Goal: Transaction & Acquisition: Purchase product/service

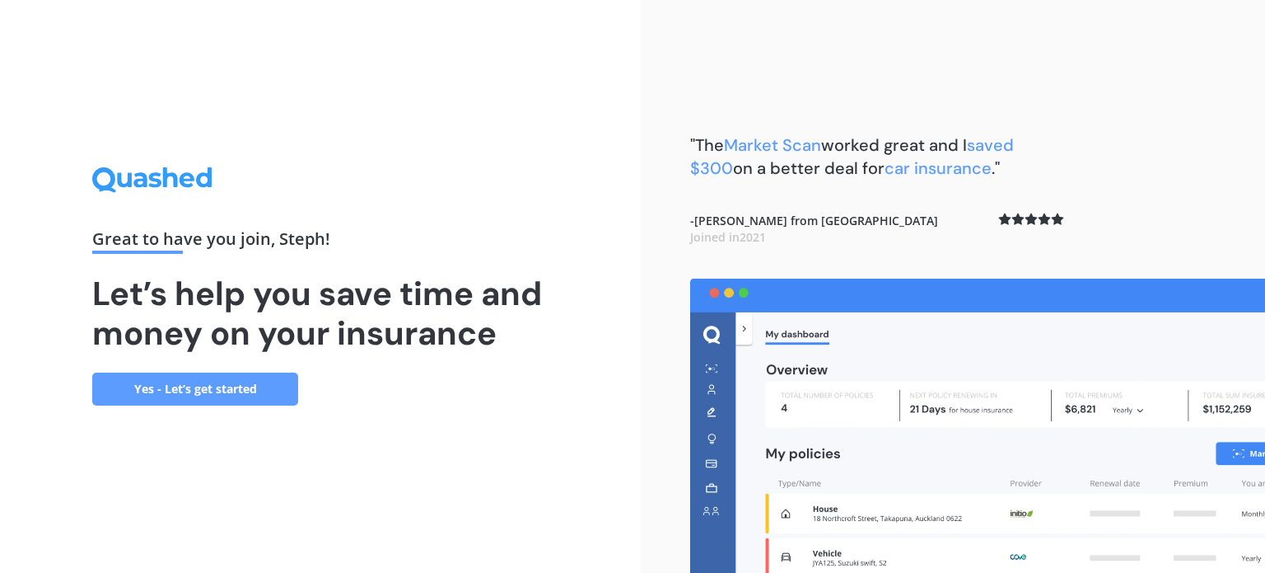
click at [240, 395] on link "Yes - Let’s get started" at bounding box center [195, 388] width 206 height 33
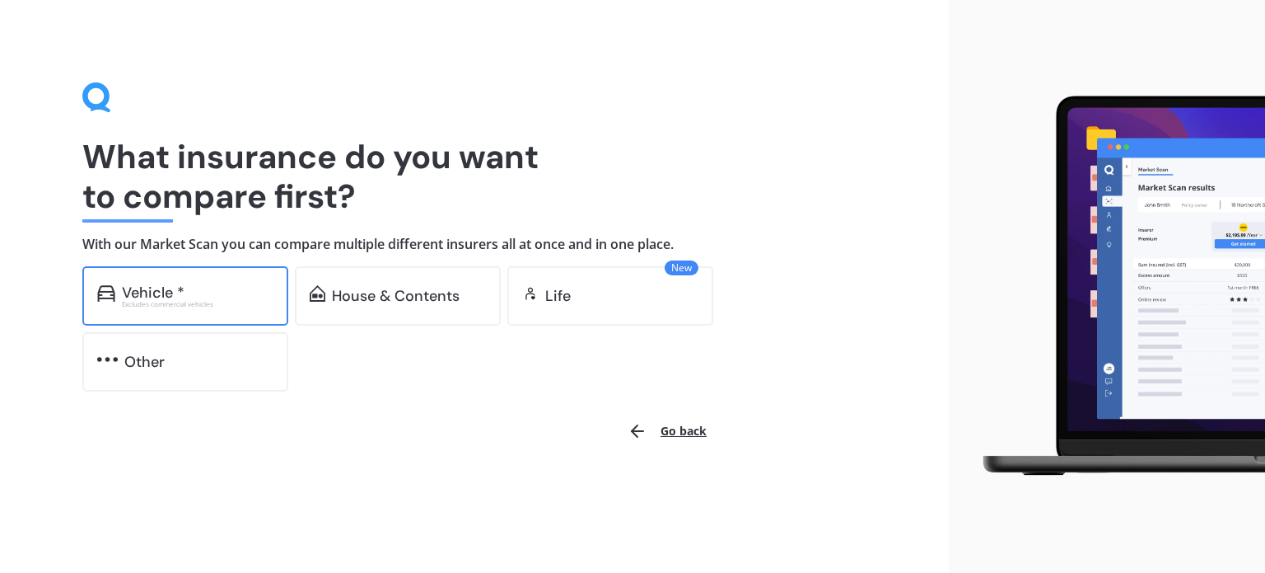
click at [212, 288] on div "Vehicle *" at bounding box center [198, 292] width 152 height 16
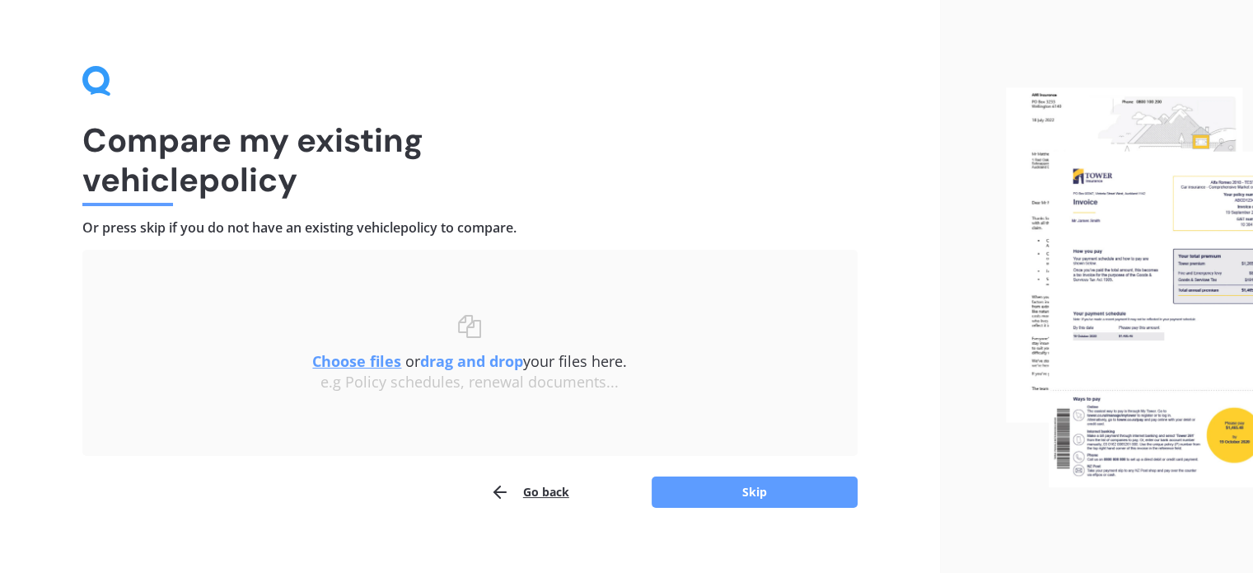
scroll to position [20, 0]
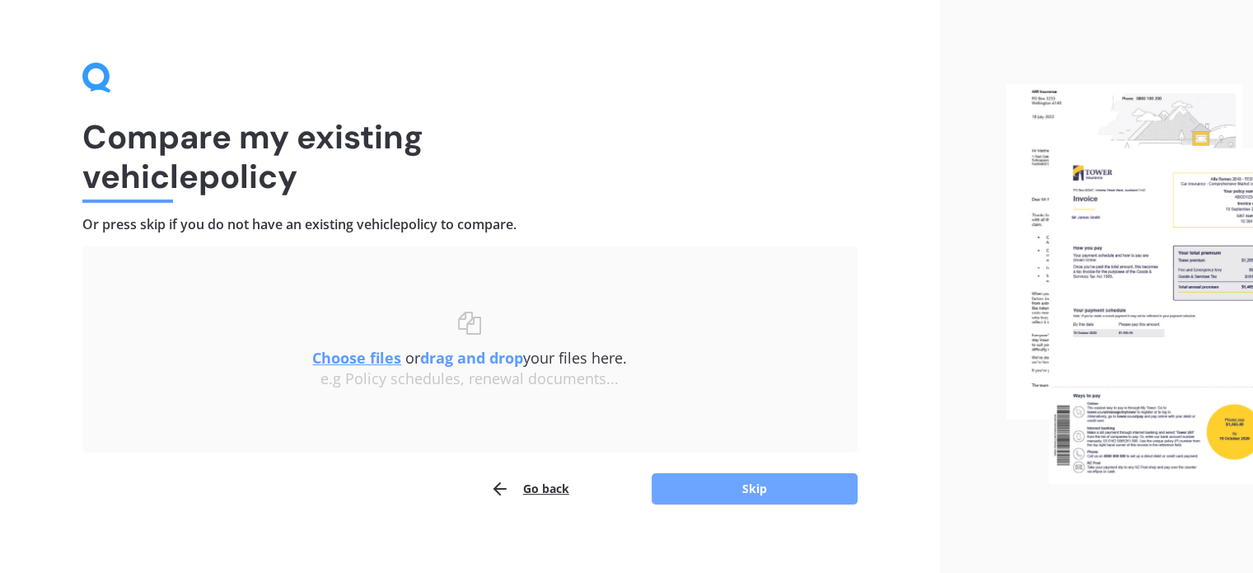
click at [693, 485] on button "Skip" at bounding box center [755, 488] width 206 height 31
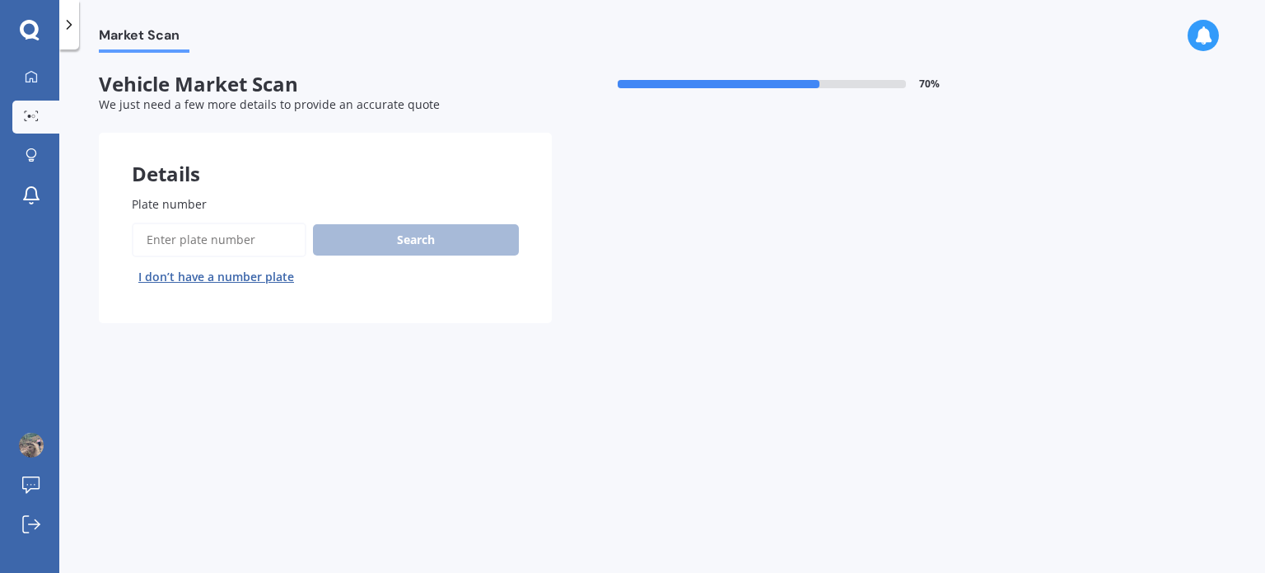
click at [236, 243] on input "Plate number" at bounding box center [219, 239] width 175 height 35
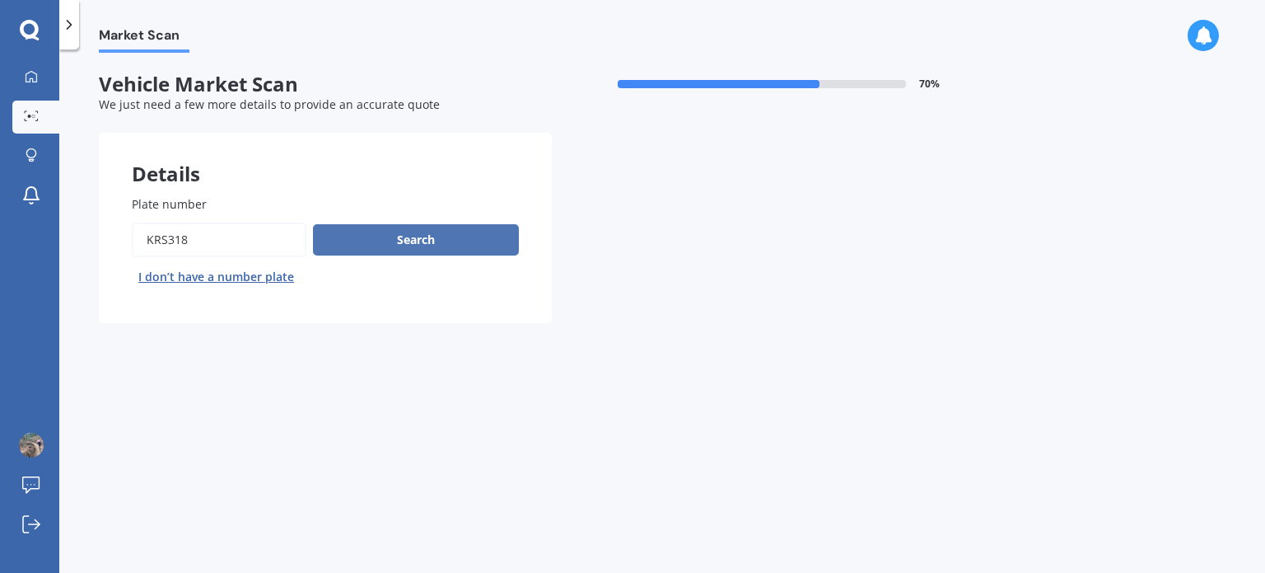
type input "krs318"
click at [369, 240] on button "Search" at bounding box center [416, 239] width 206 height 31
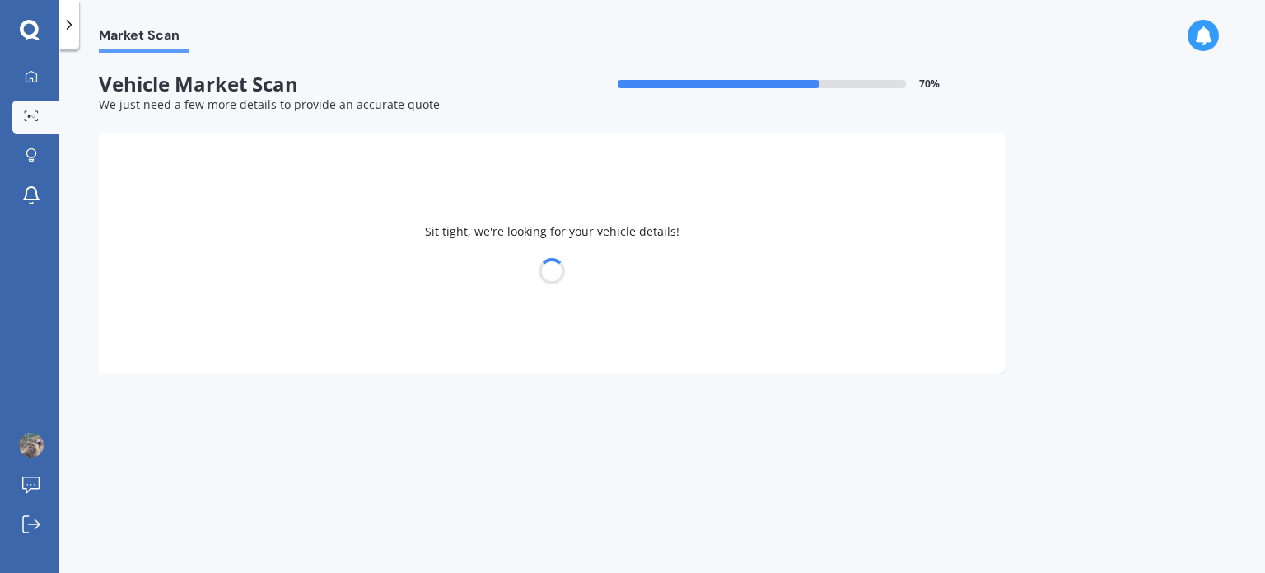
select select "MITSUBISHI"
select select "LANCER"
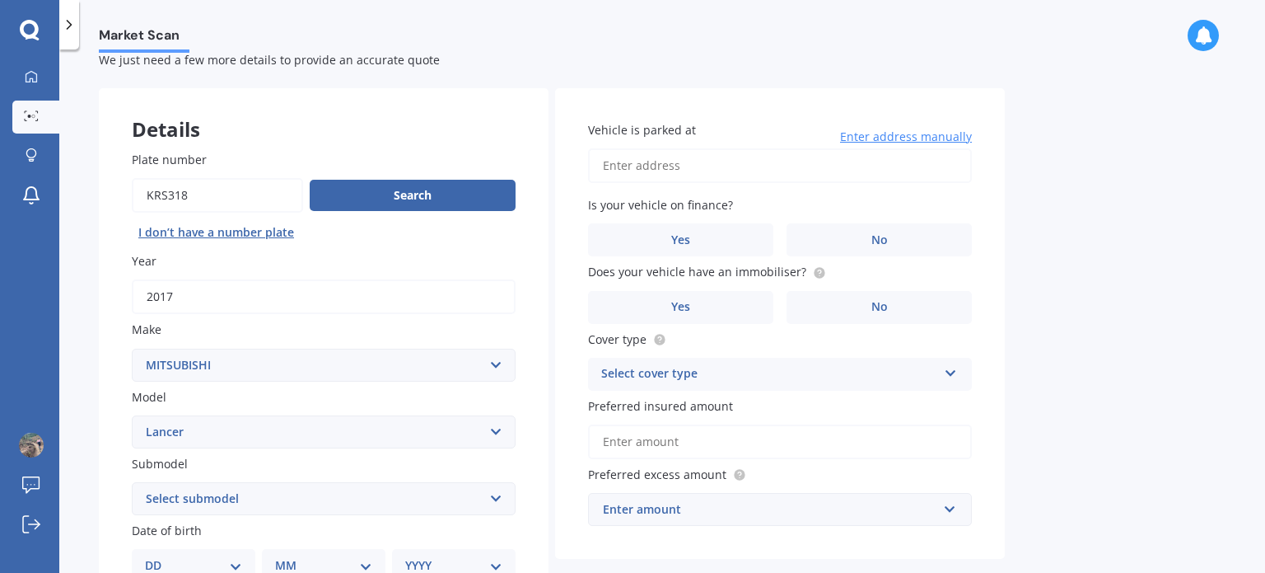
scroll to position [46, 0]
click at [689, 166] on input "Vehicle is parked at" at bounding box center [780, 164] width 384 height 35
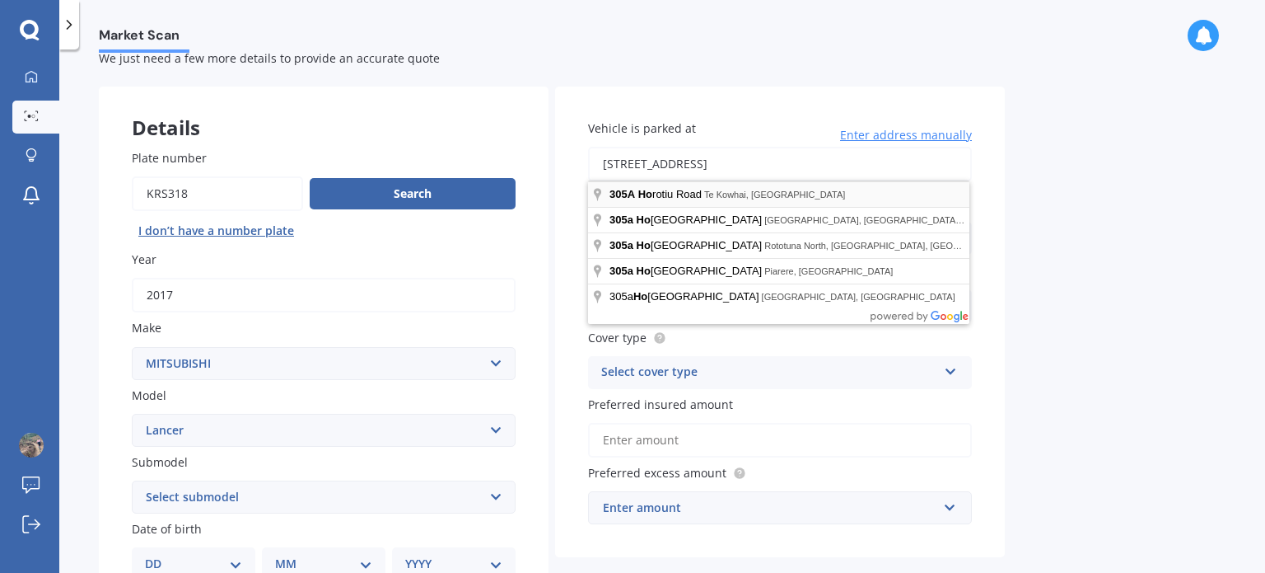
type input "[STREET_ADDRESS]"
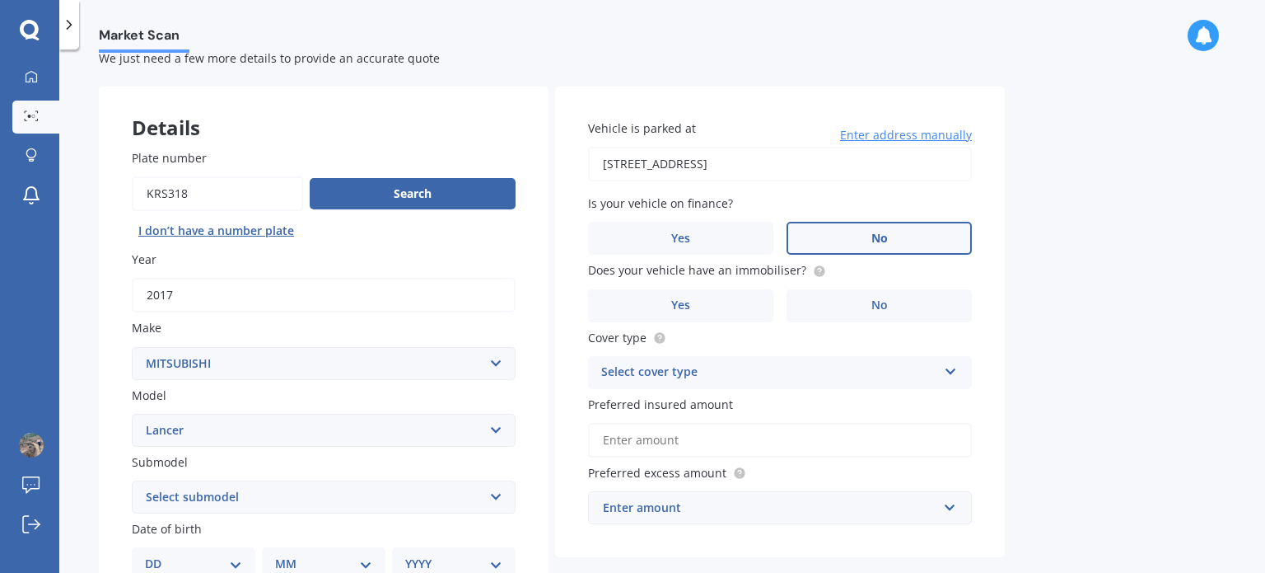
click at [890, 230] on label "No" at bounding box center [879, 238] width 185 height 33
click at [0, 0] on input "No" at bounding box center [0, 0] width 0 height 0
click at [685, 300] on span "Yes" at bounding box center [681, 305] width 20 height 14
click at [0, 0] on input "Yes" at bounding box center [0, 0] width 0 height 0
click at [705, 367] on div "Select cover type" at bounding box center [769, 372] width 336 height 20
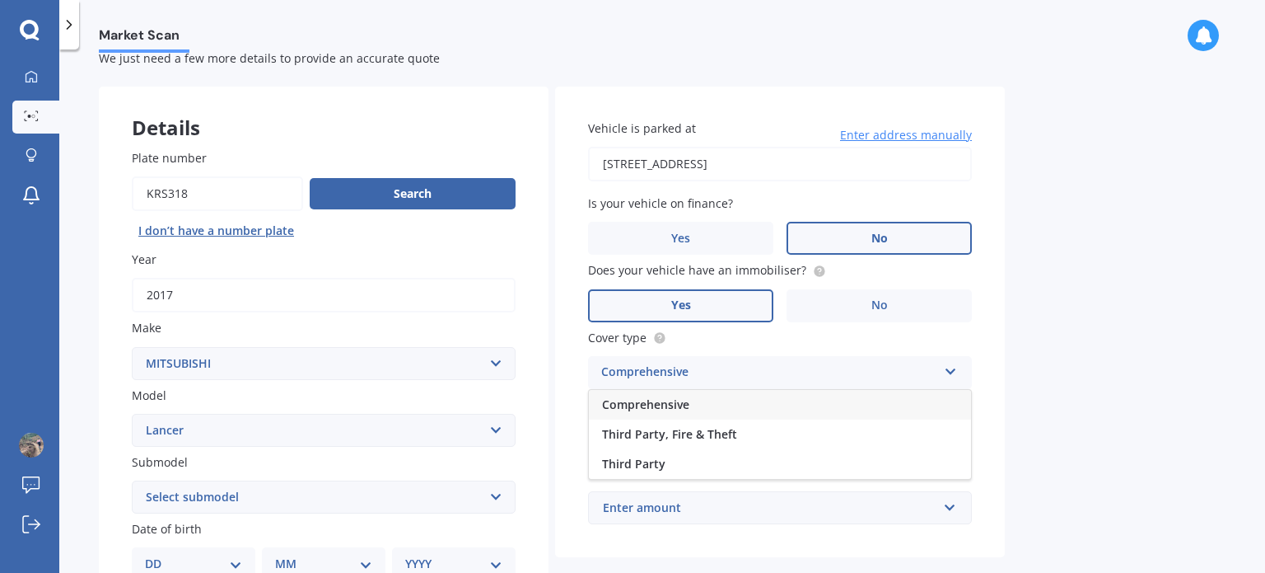
click at [669, 405] on span "Comprehensive" at bounding box center [645, 404] width 87 height 16
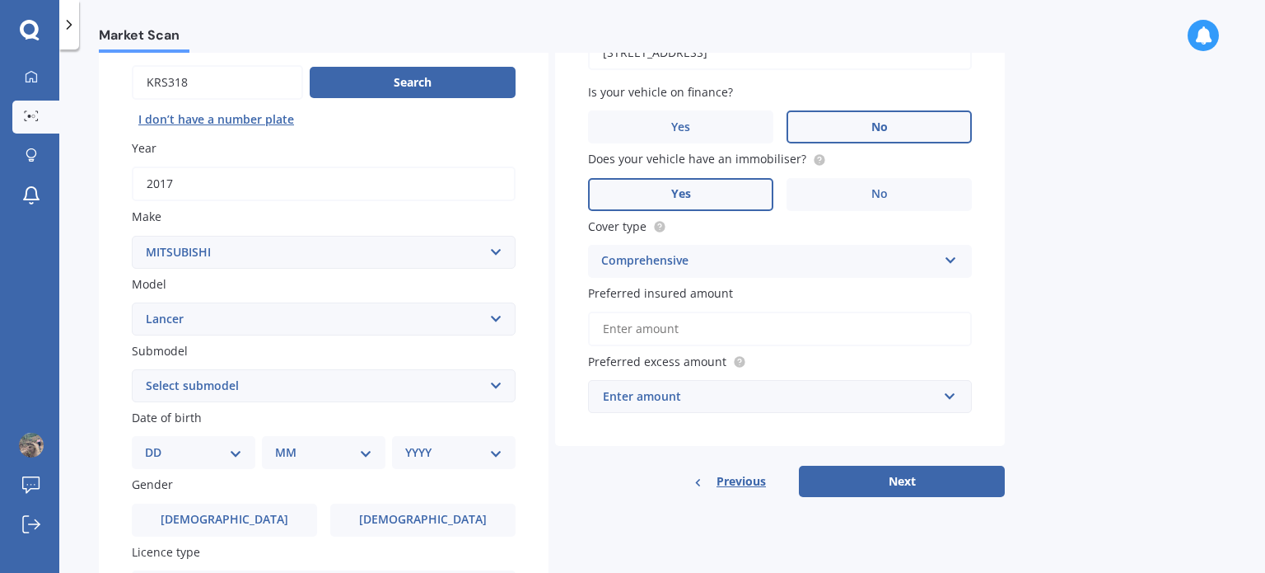
scroll to position [160, 0]
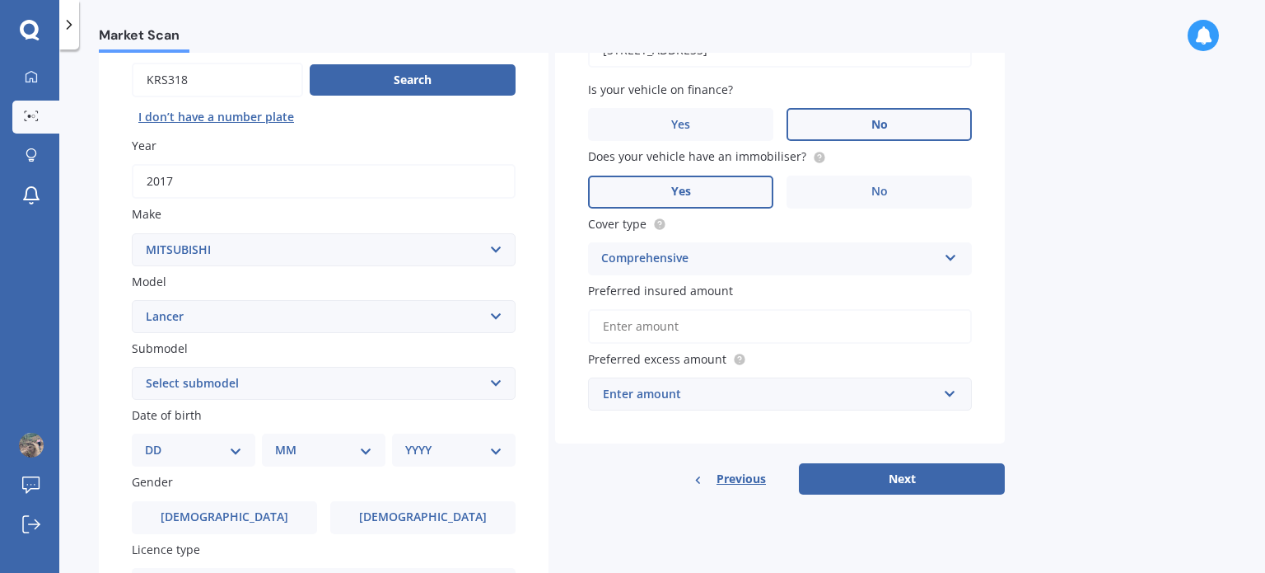
click at [693, 395] on div "Enter amount" at bounding box center [770, 394] width 334 height 18
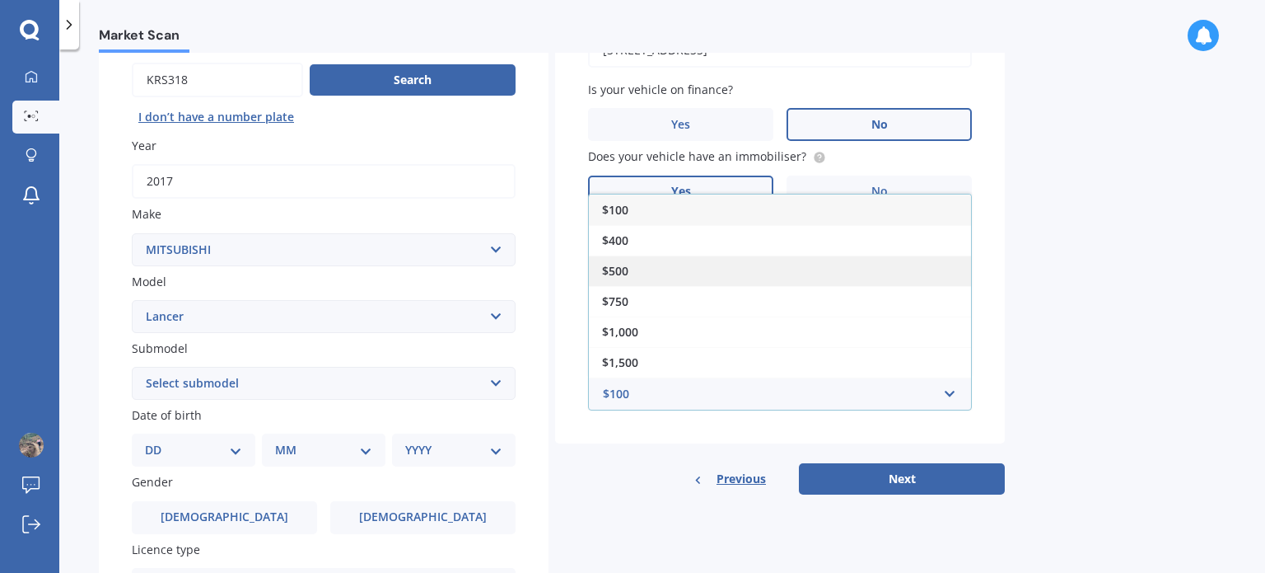
click at [638, 264] on div "$500" at bounding box center [780, 270] width 382 height 30
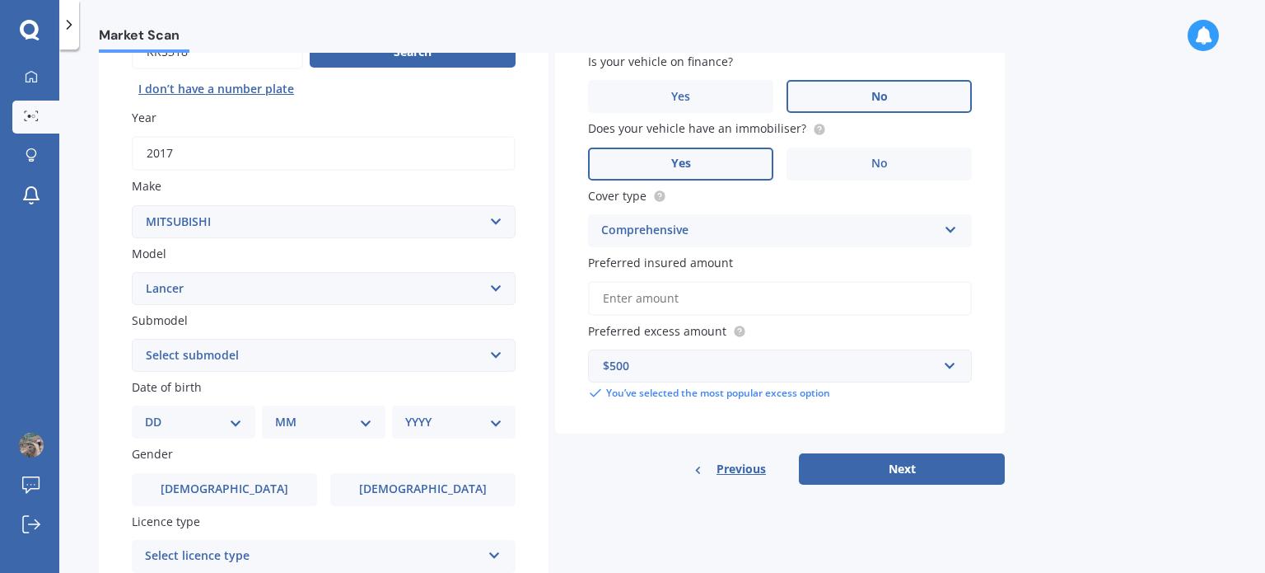
scroll to position [187, 0]
click at [829, 470] on button "Next" at bounding box center [902, 469] width 206 height 31
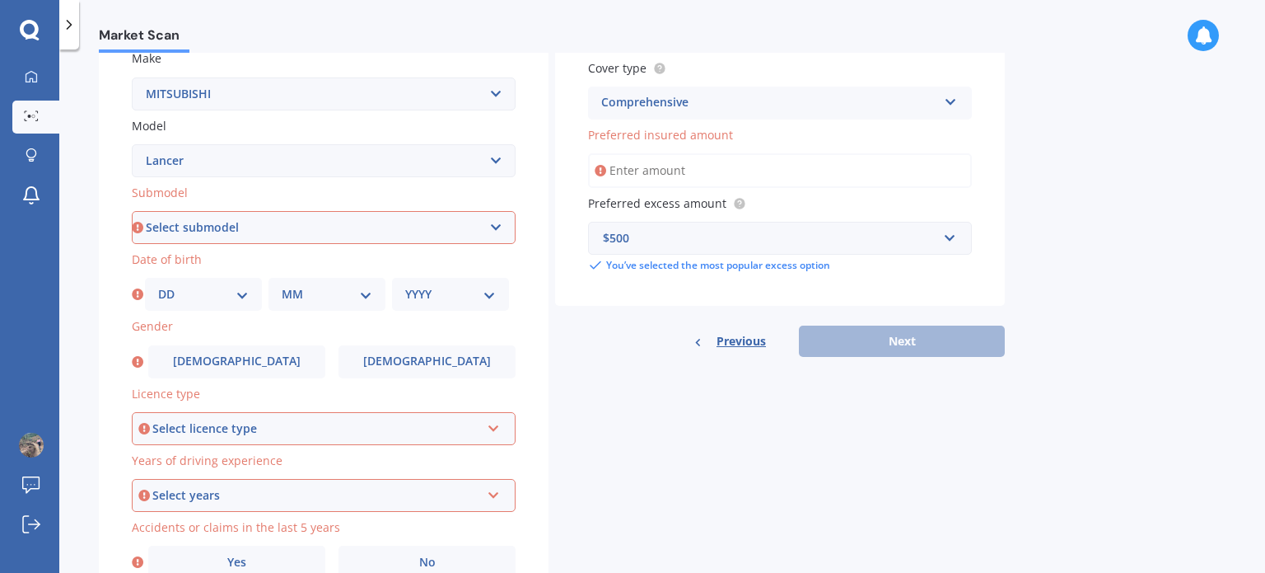
scroll to position [315, 0]
click at [270, 223] on select "Select submodel (All other) 2.0P 4X4 non-turbo Cedia non-turbo Cedia Turbo Dies…" at bounding box center [324, 228] width 384 height 33
click at [353, 232] on select "Select submodel (All other) 2.0P 4X4 non-turbo Cedia non-turbo Cedia Turbo Dies…" at bounding box center [324, 228] width 384 height 33
select select "GSR NON-TURBO"
click at [132, 212] on select "Select submodel (All other) 2.0P 4X4 non-turbo Cedia non-turbo Cedia Turbo Dies…" at bounding box center [324, 228] width 384 height 33
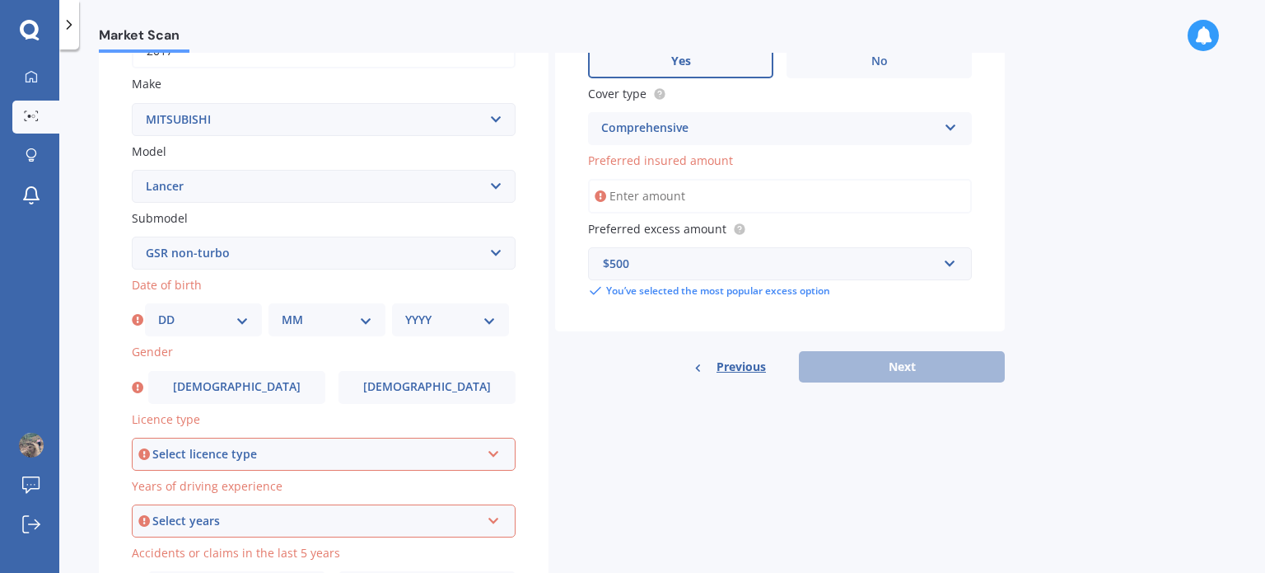
scroll to position [289, 0]
click at [212, 255] on select "Select submodel (All other) 2.0P 4X4 non-turbo Cedia non-turbo Cedia Turbo Dies…" at bounding box center [324, 253] width 384 height 33
click at [132, 237] on select "Select submodel (All other) 2.0P 4X4 non-turbo Cedia non-turbo Cedia Turbo Dies…" at bounding box center [324, 253] width 384 height 33
click at [238, 320] on select "DD 01 02 03 04 05 06 07 08 09 10 11 12 13 14 15 16 17 18 19 20 21 22 23 24 25 2…" at bounding box center [203, 320] width 91 height 18
select select "31"
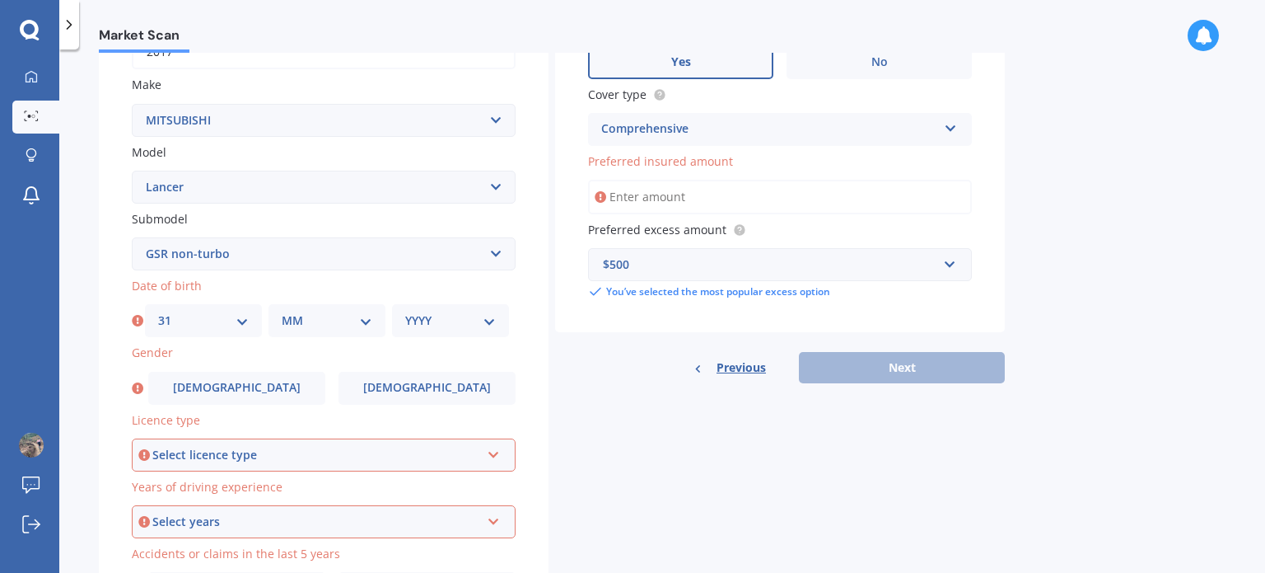
click at [158, 311] on select "DD 01 02 03 04 05 06 07 08 09 10 11 12 13 14 15 16 17 18 19 20 21 22 23 24 25 2…" at bounding box center [203, 320] width 91 height 18
click at [341, 318] on select "MM 01 02 03 04 05 06 07 08 09 10 11 12" at bounding box center [327, 320] width 91 height 18
select select "01"
click at [282, 311] on select "MM 01 02 03 04 05 06 07 08 09 10 11 12" at bounding box center [327, 320] width 91 height 18
click at [440, 312] on select "YYYY 2025 2024 2023 2022 2021 2020 2019 2018 2017 2016 2015 2014 2013 2012 2011…" at bounding box center [450, 320] width 91 height 18
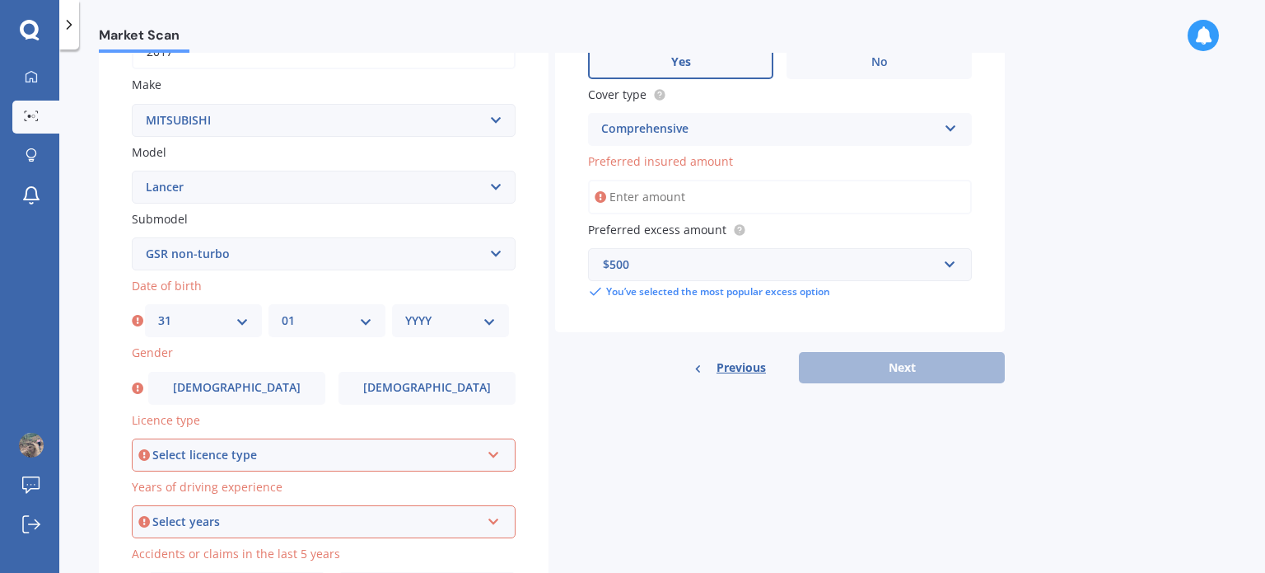
select select "2004"
click at [405, 311] on select "YYYY 2025 2024 2023 2022 2021 2020 2019 2018 2017 2016 2015 2014 2013 2012 2011…" at bounding box center [450, 320] width 91 height 18
click at [453, 389] on label "[DEMOGRAPHIC_DATA]" at bounding box center [427, 388] width 177 height 33
click at [0, 0] on input "[DEMOGRAPHIC_DATA]" at bounding box center [0, 0] width 0 height 0
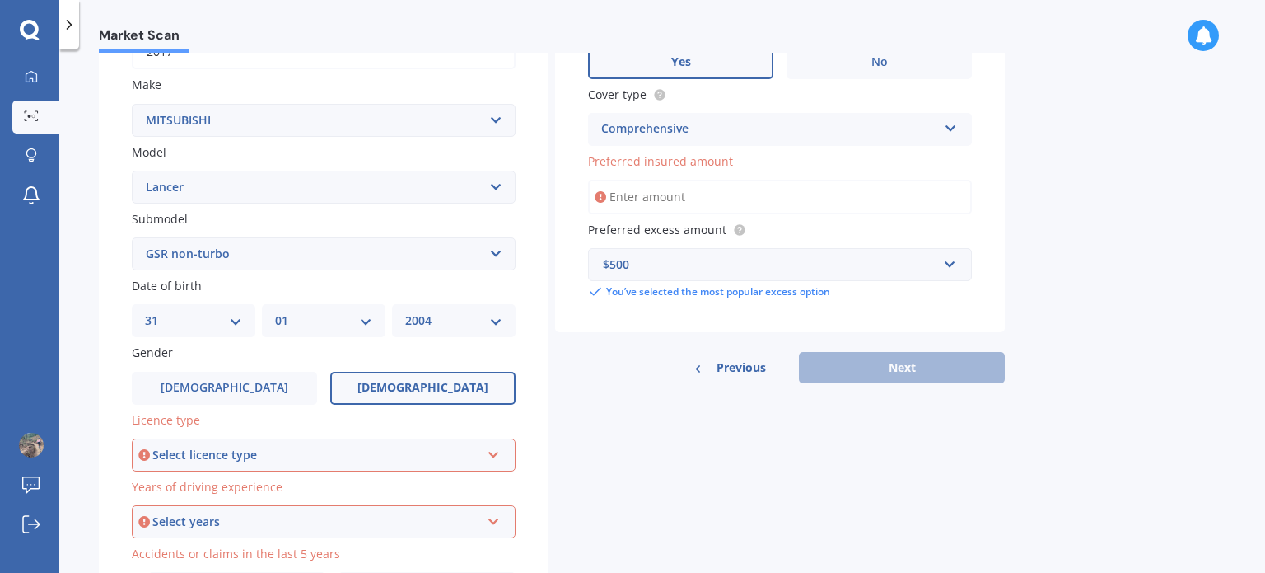
click at [289, 457] on div "Select licence type" at bounding box center [316, 455] width 328 height 18
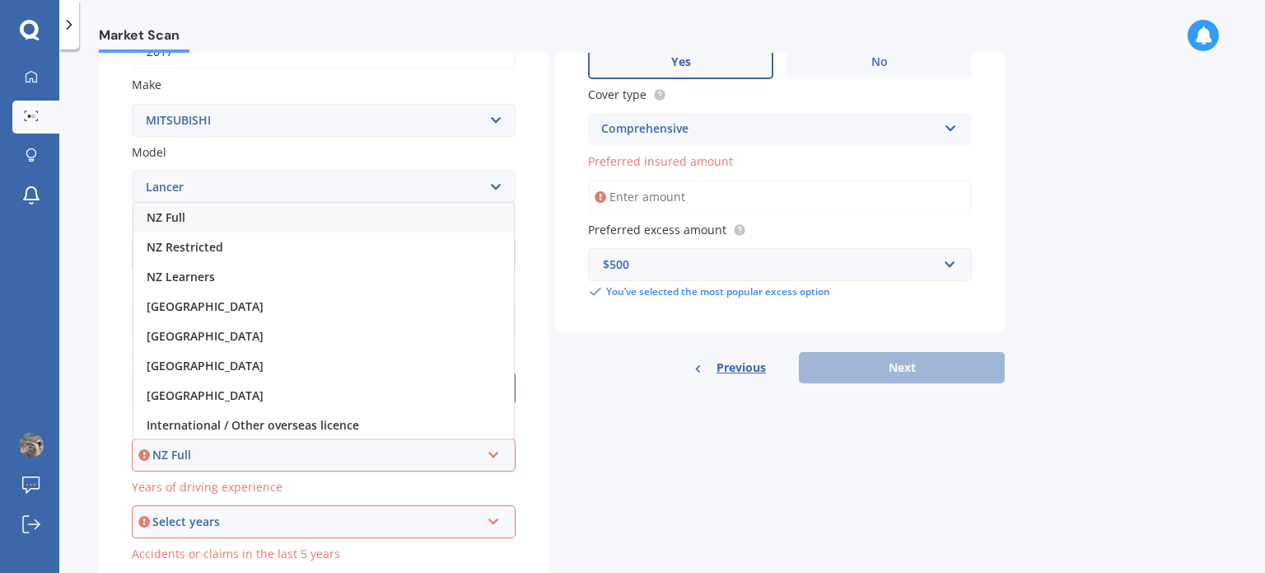
click at [226, 217] on div "NZ Full" at bounding box center [323, 218] width 381 height 30
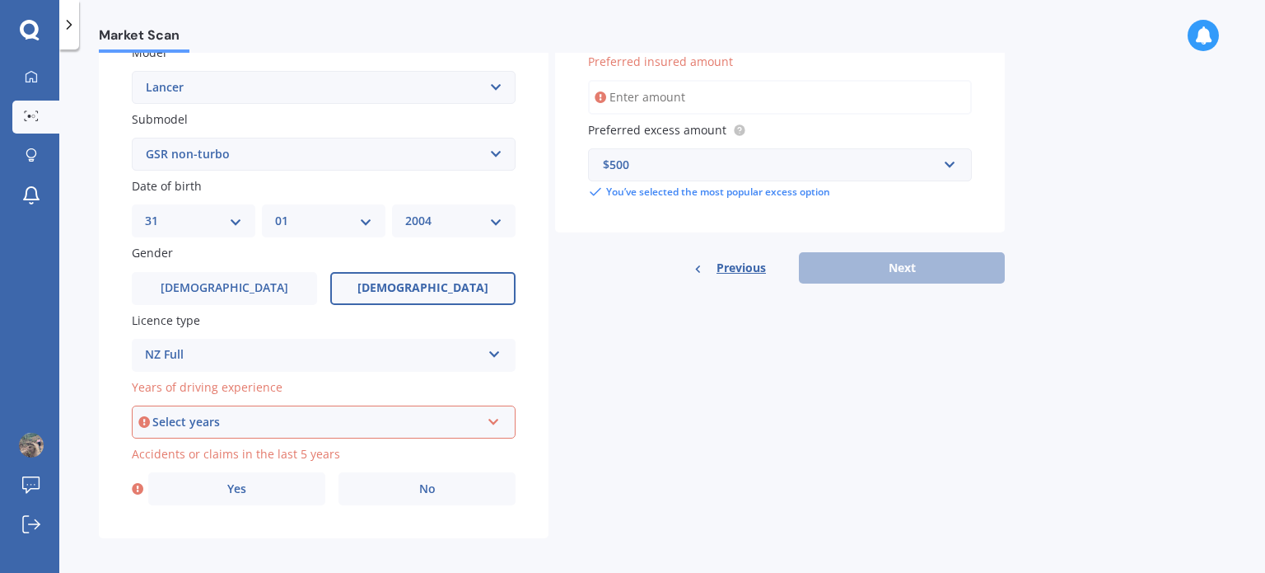
scroll to position [392, 0]
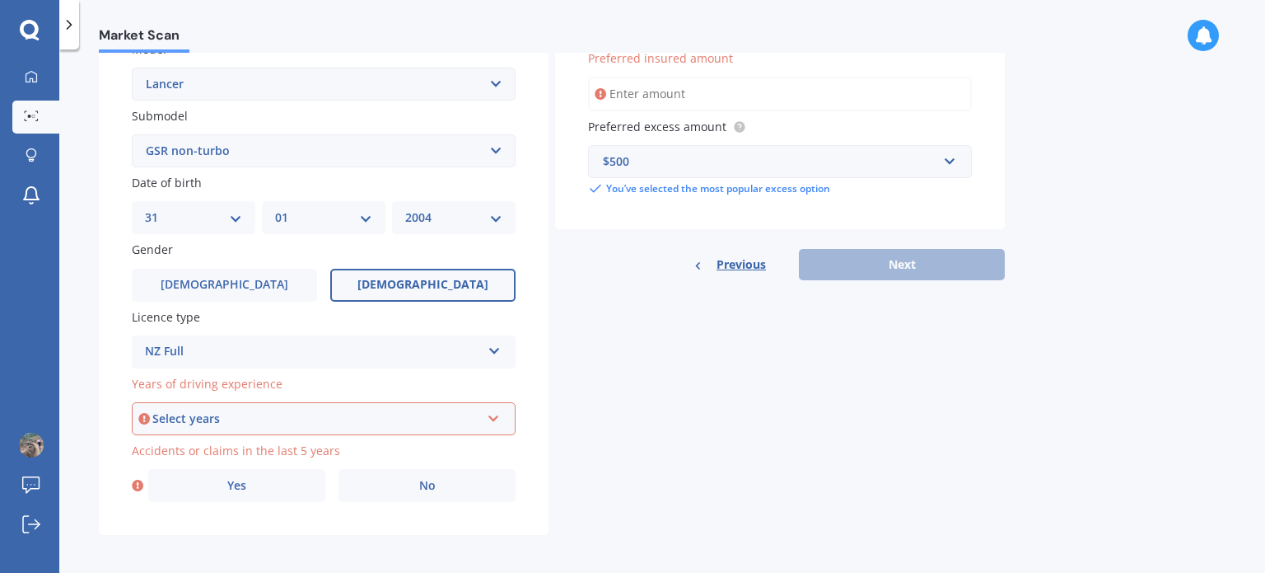
click at [240, 421] on div "Select years" at bounding box center [316, 418] width 328 height 18
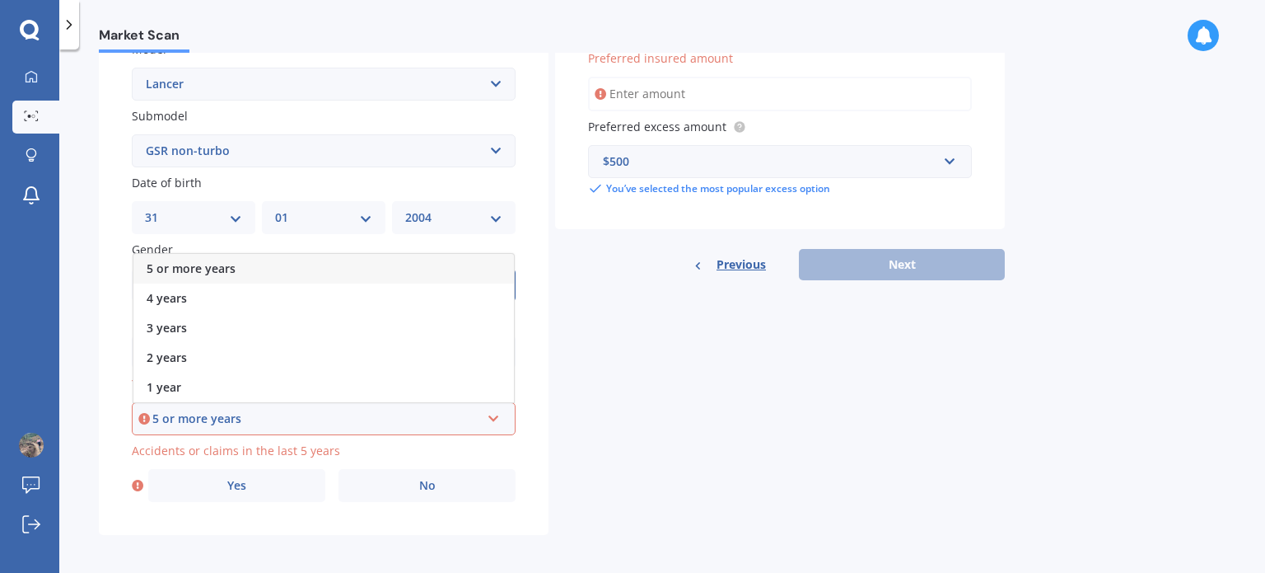
click at [274, 270] on div "5 or more years" at bounding box center [323, 269] width 381 height 30
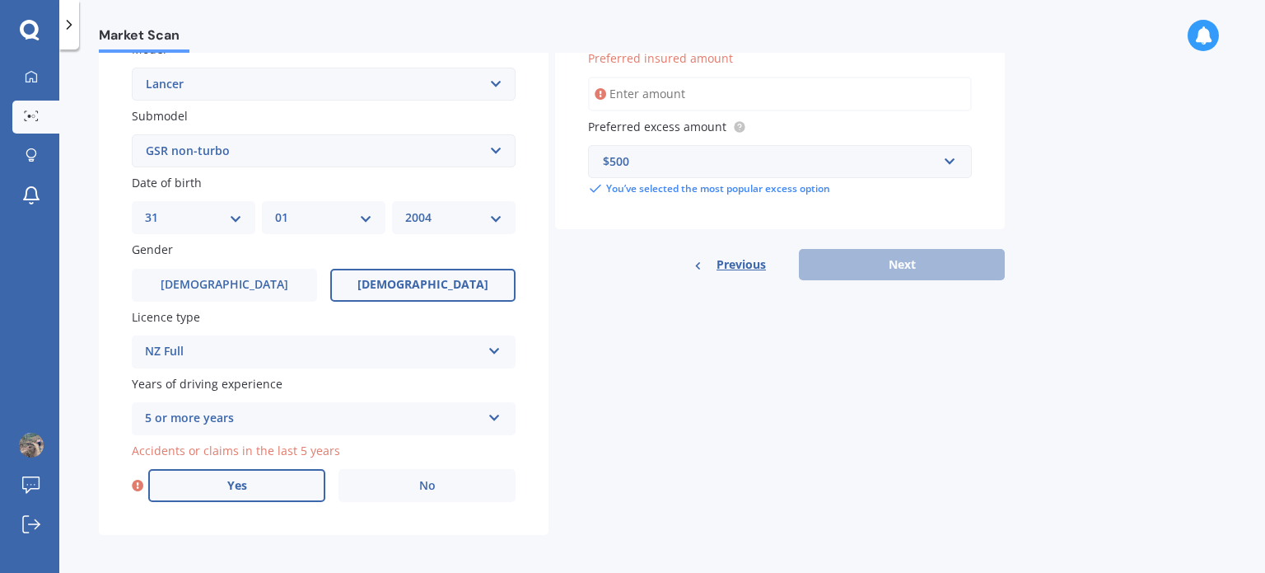
click at [267, 484] on label "Yes" at bounding box center [236, 485] width 177 height 33
click at [0, 0] on input "Yes" at bounding box center [0, 0] width 0 height 0
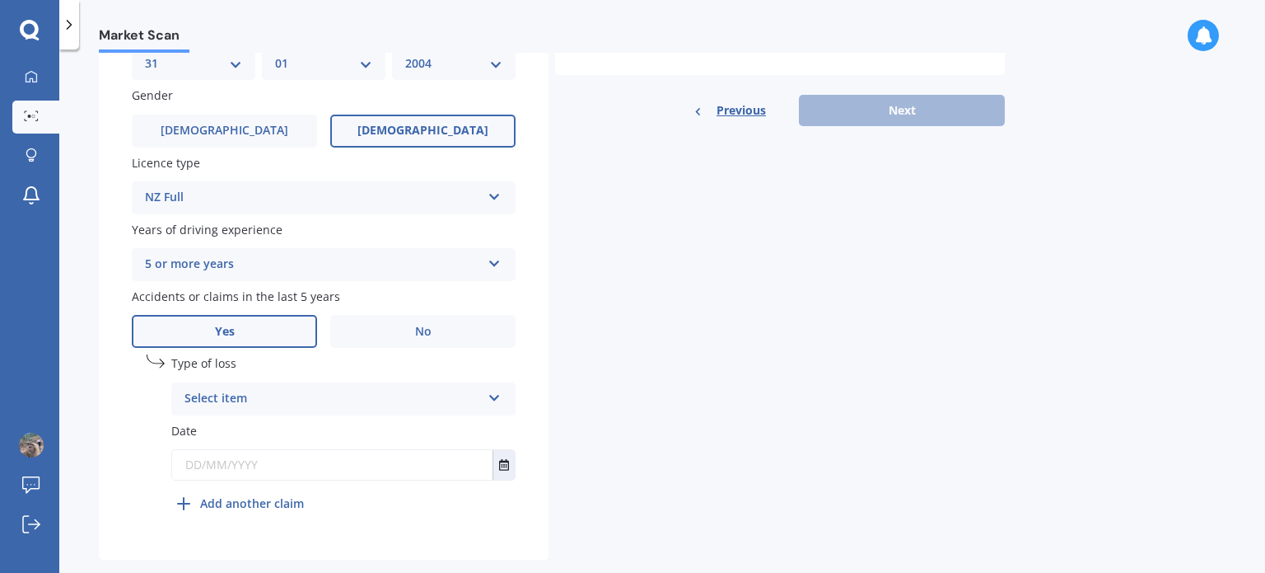
scroll to position [547, 0]
click at [245, 398] on div "Select item" at bounding box center [333, 398] width 297 height 20
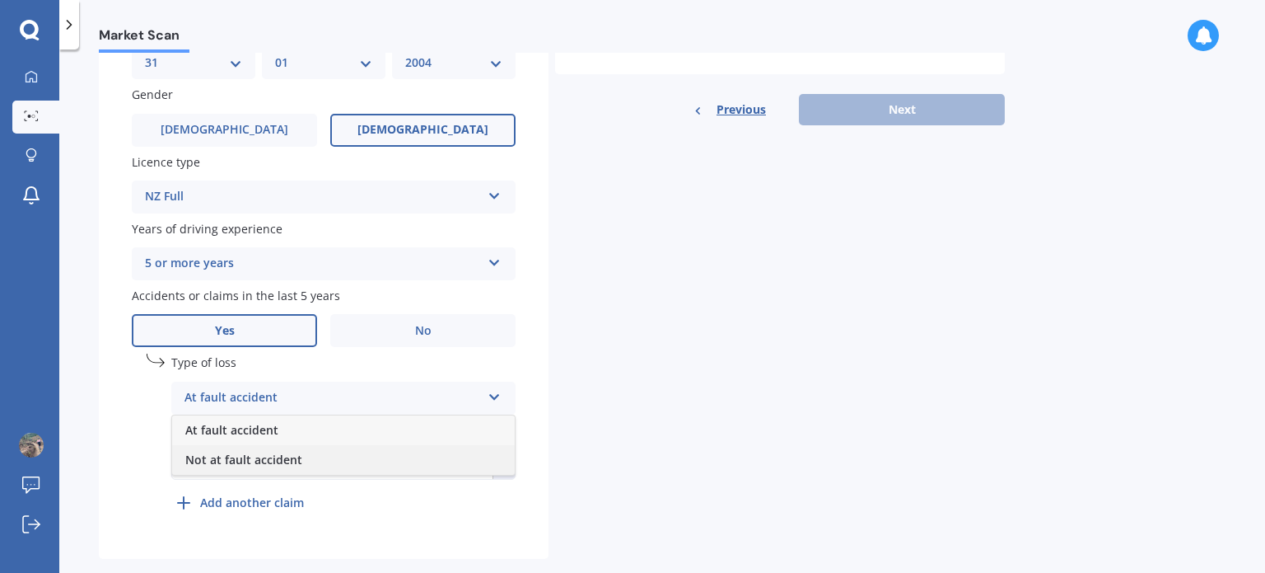
click at [274, 467] on div "Not at fault accident" at bounding box center [343, 460] width 343 height 30
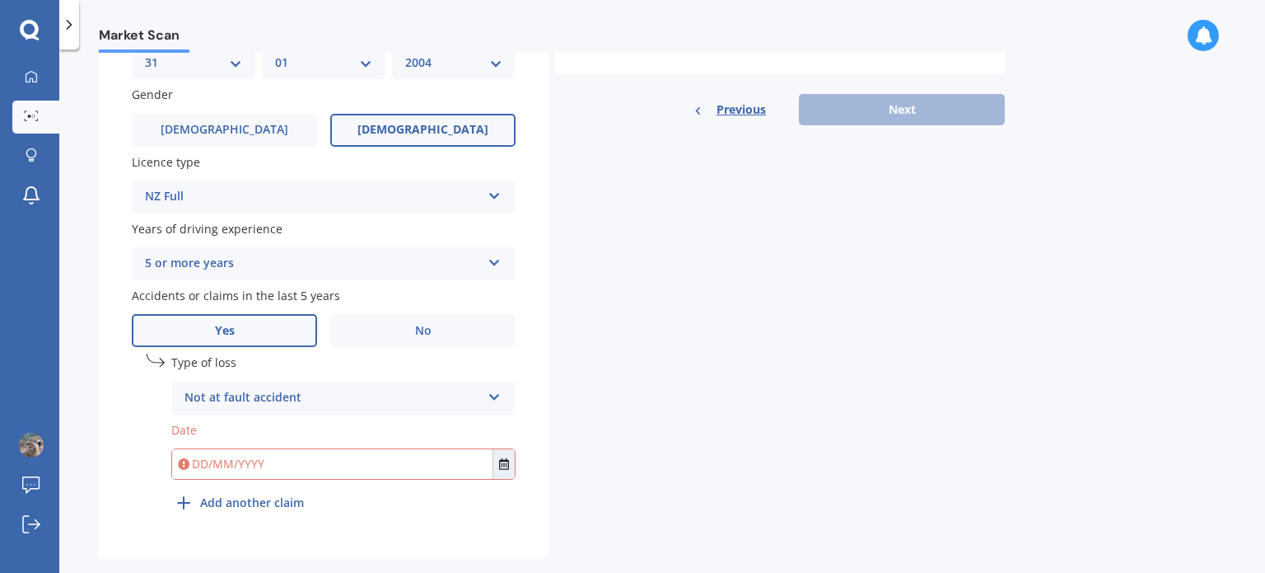
click at [208, 465] on input "text" at bounding box center [332, 464] width 320 height 30
type input "6"
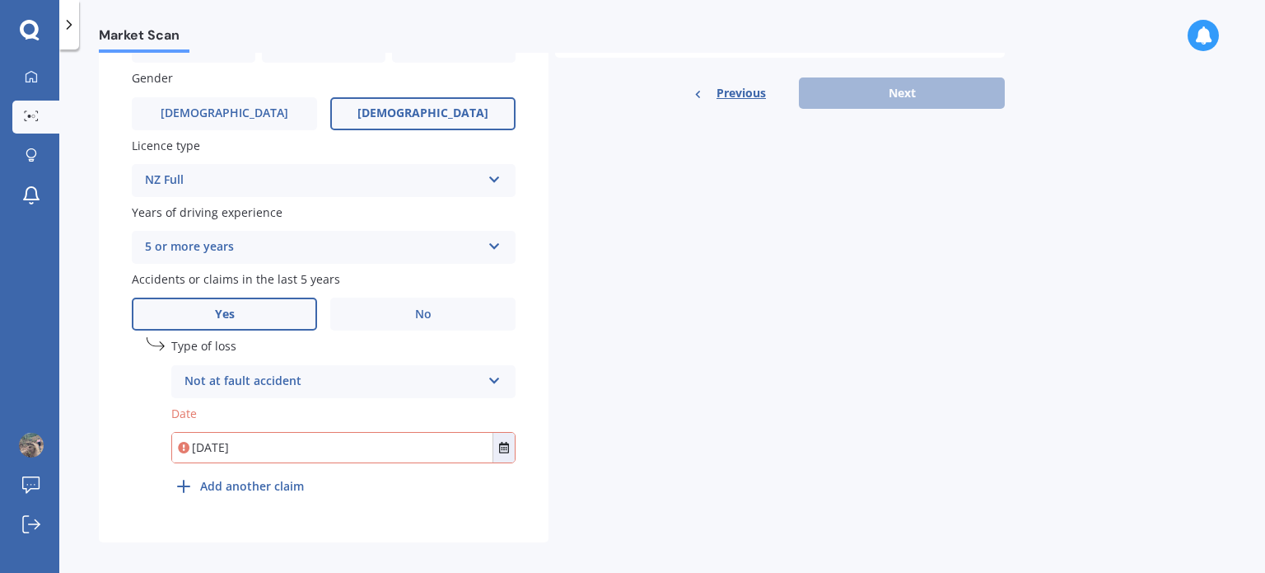
scroll to position [563, 0]
type input "[DATE]"
click at [354, 408] on label "Date" at bounding box center [343, 413] width 344 height 17
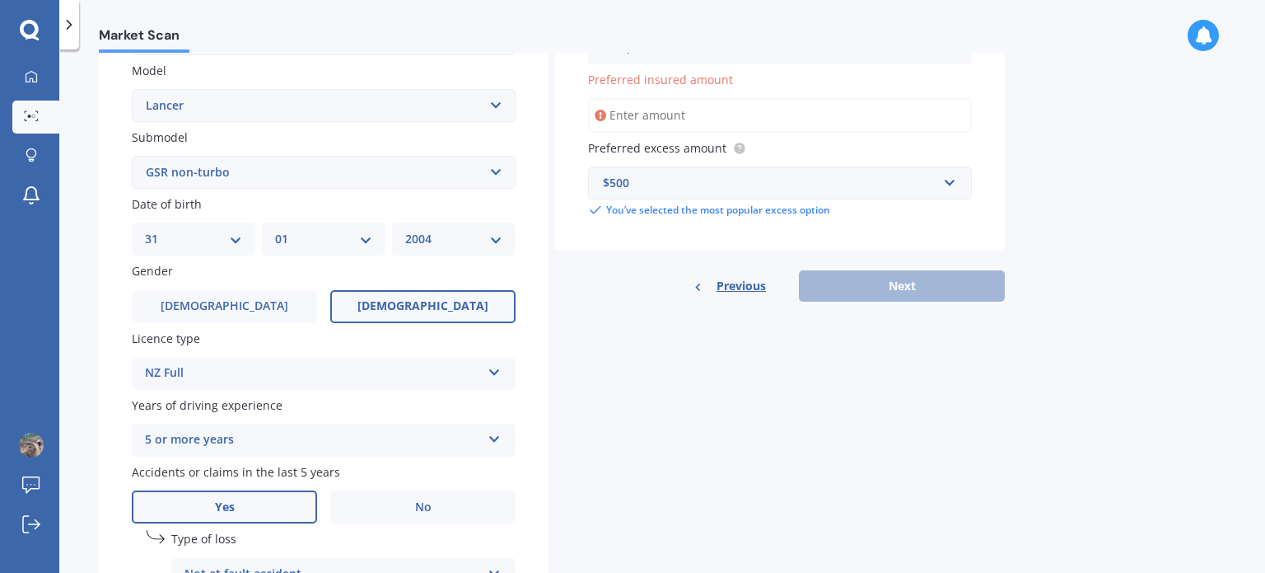
scroll to position [370, 0]
click at [695, 110] on input "Preferred insured amount" at bounding box center [780, 116] width 384 height 35
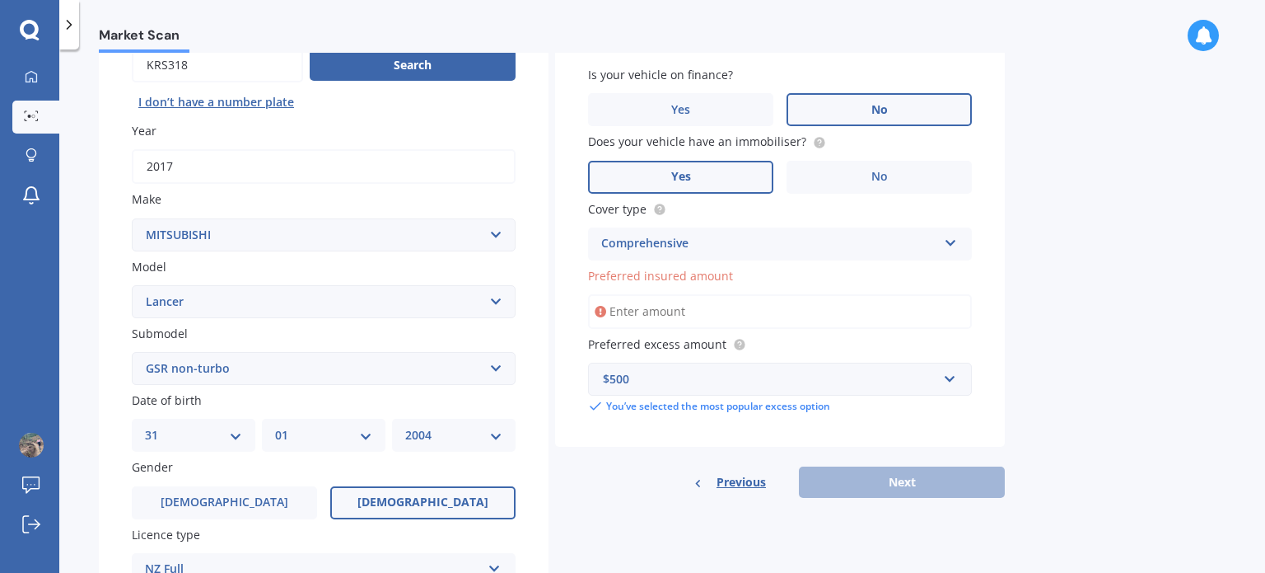
scroll to position [174, 0]
type input "$7"
click at [818, 285] on div "Preferred insured amount" at bounding box center [780, 299] width 384 height 62
click at [622, 273] on span "Preferred insured amount" at bounding box center [660, 277] width 145 height 16
click at [622, 295] on input "Preferred insured amount" at bounding box center [780, 312] width 384 height 35
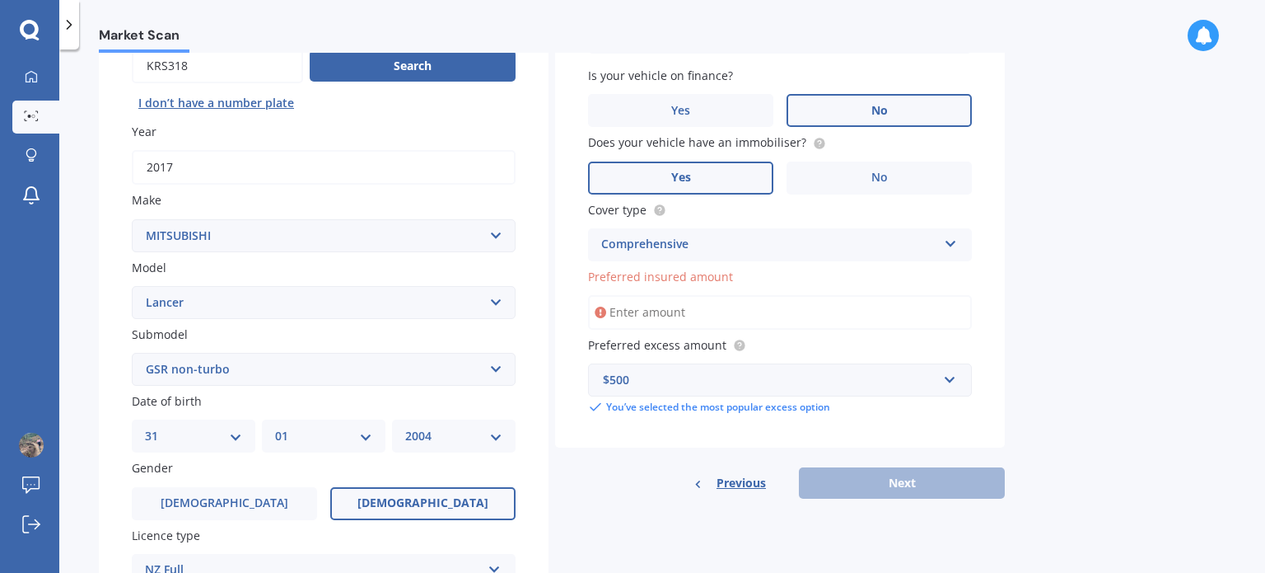
click at [704, 275] on span "Preferred insured amount" at bounding box center [660, 277] width 145 height 16
click at [704, 295] on input "Preferred insured amount" at bounding box center [780, 312] width 384 height 35
click at [643, 277] on span "Preferred insured amount" at bounding box center [660, 277] width 145 height 16
click at [643, 295] on input "Preferred insured amount" at bounding box center [780, 312] width 384 height 35
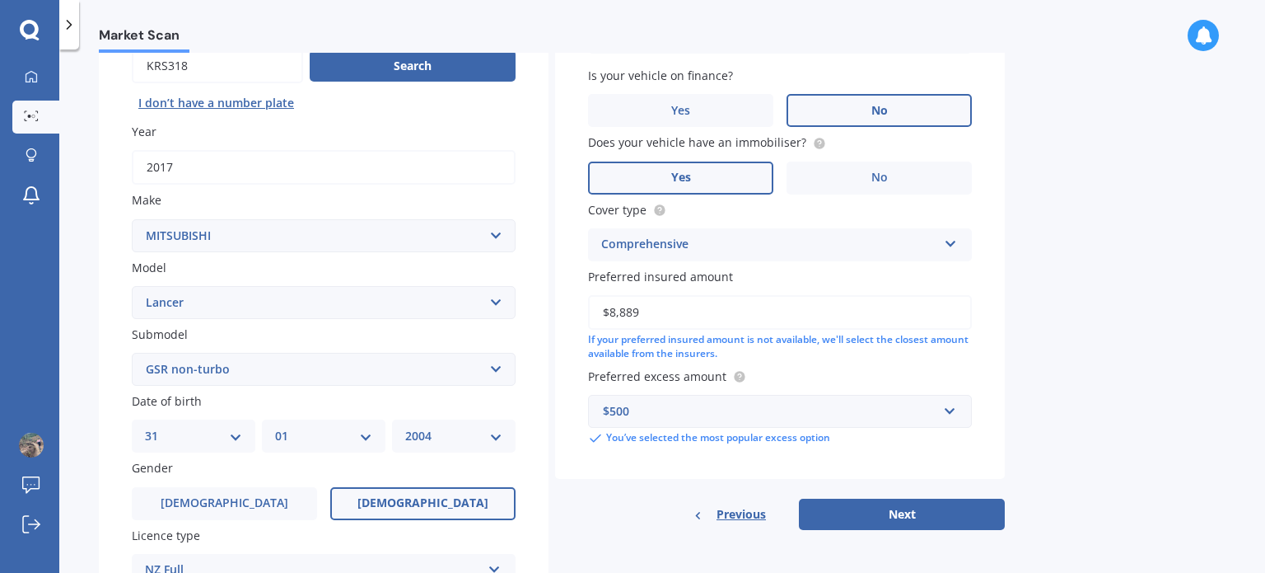
type input "$8,889"
click at [727, 275] on span "Preferred insured amount" at bounding box center [660, 277] width 145 height 16
click at [727, 295] on input "$8,889" at bounding box center [780, 312] width 384 height 35
drag, startPoint x: 727, startPoint y: 277, endPoint x: 560, endPoint y: 279, distance: 167.3
click at [560, 279] on div "Vehicle is parked at [STREET_ADDRESS] Enter address manually Is your vehicle on…" at bounding box center [780, 219] width 450 height 520
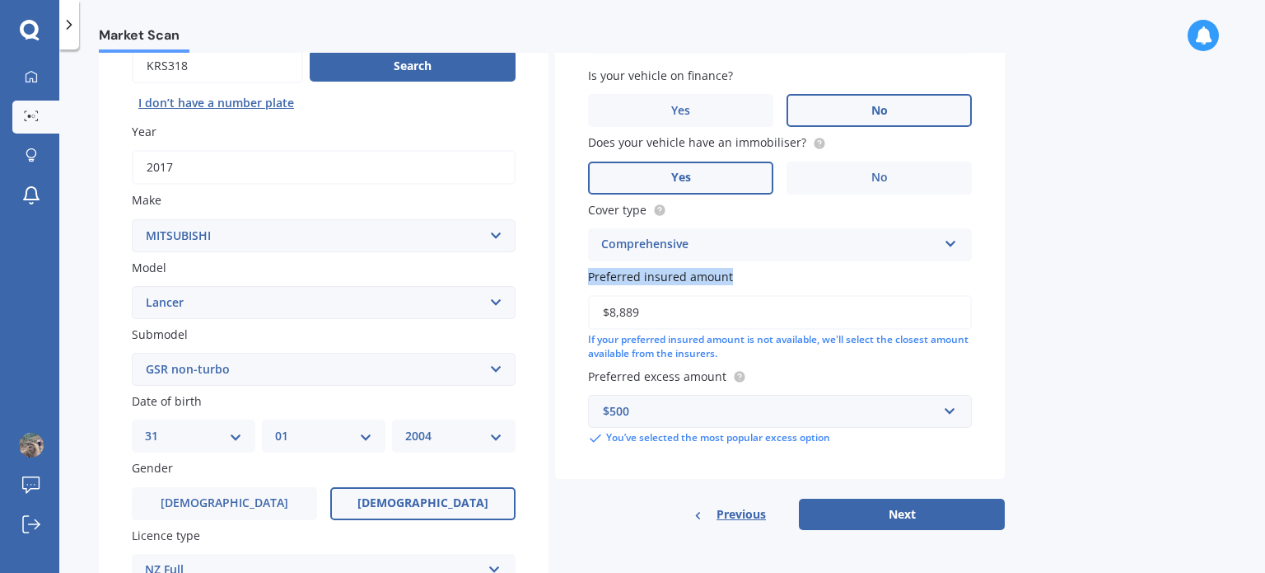
copy span "Preferred insured amount"
drag, startPoint x: 648, startPoint y: 309, endPoint x: 592, endPoint y: 310, distance: 56.0
click at [592, 310] on input "$8,889" at bounding box center [780, 312] width 384 height 35
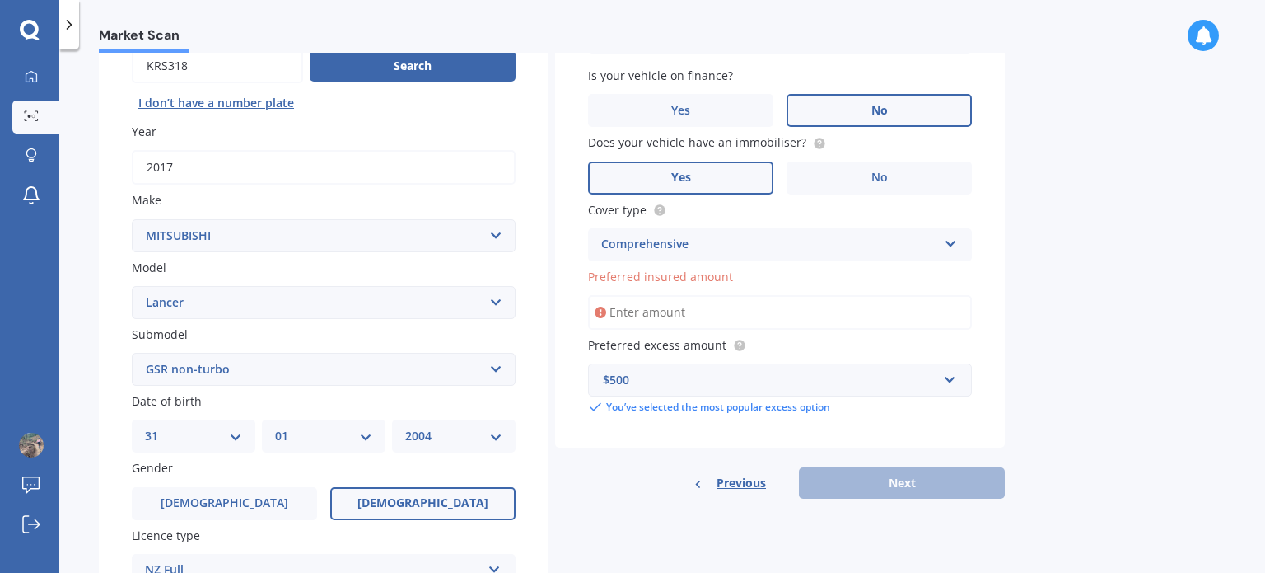
paste input "$16,450"
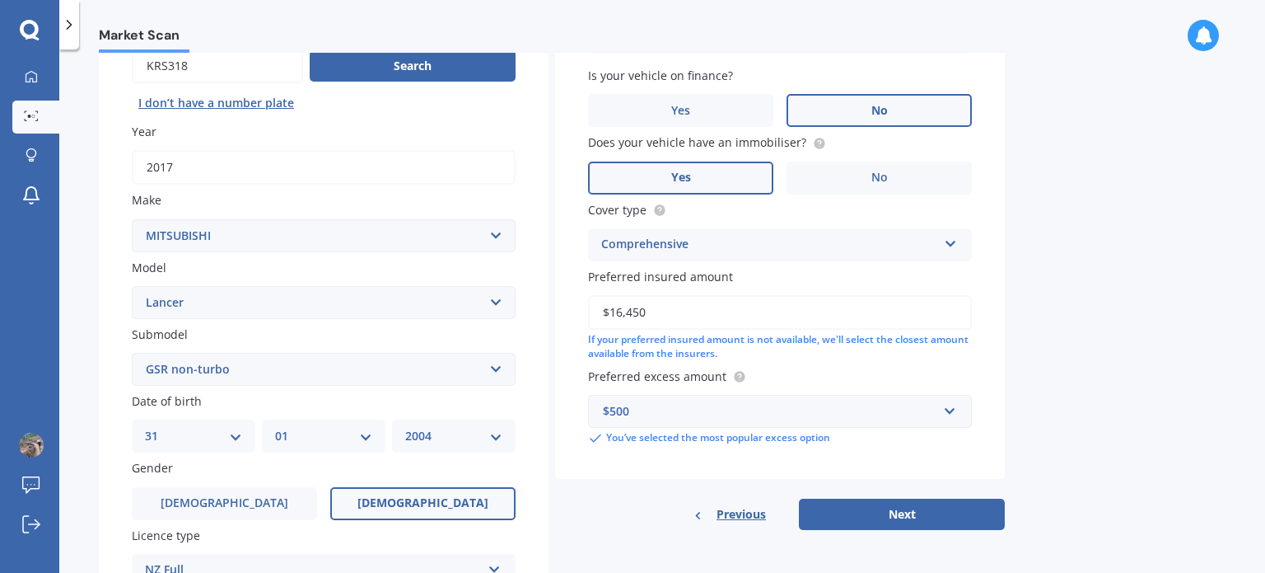
type input "$16,450"
click at [580, 464] on div "Vehicle is parked at [STREET_ADDRESS] Enter address manually Is your vehicle on…" at bounding box center [780, 219] width 450 height 520
click at [871, 510] on button "Next" at bounding box center [902, 513] width 206 height 31
select select "31"
select select "01"
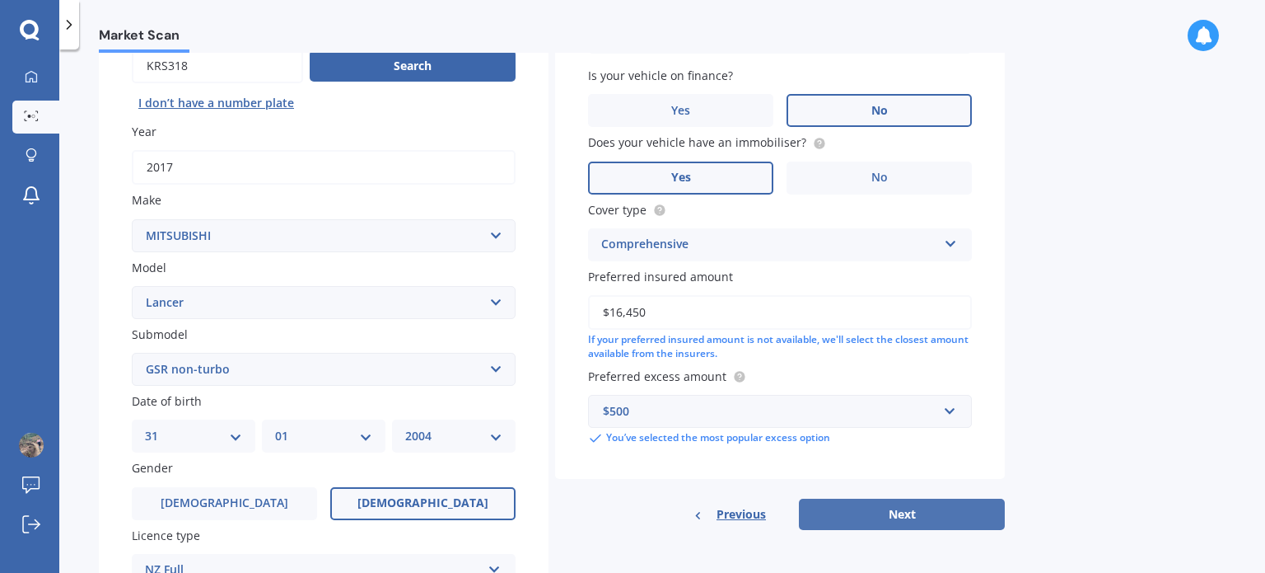
select select "2004"
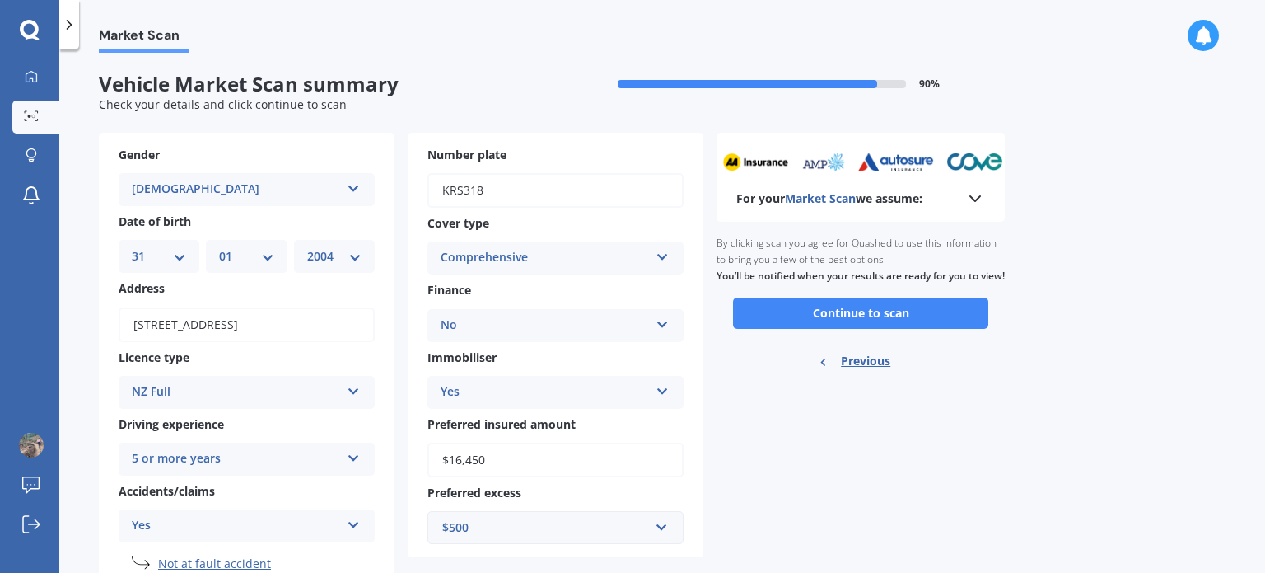
scroll to position [55, 0]
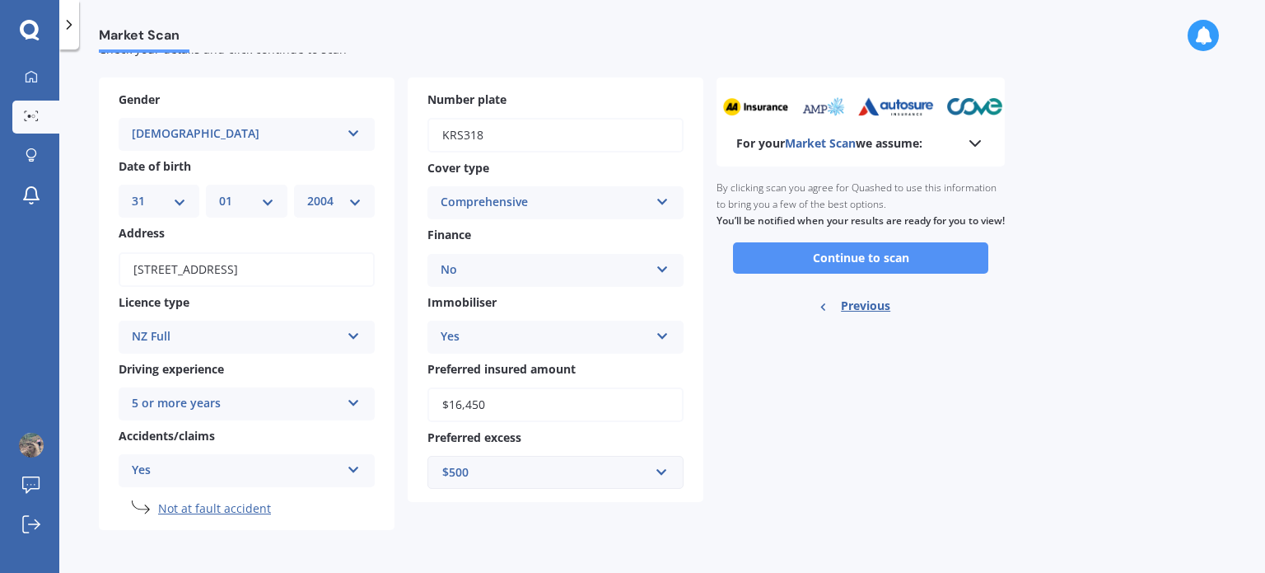
drag, startPoint x: 843, startPoint y: 272, endPoint x: 811, endPoint y: 273, distance: 32.1
click at [811, 273] on button "Continue to scan" at bounding box center [860, 257] width 255 height 31
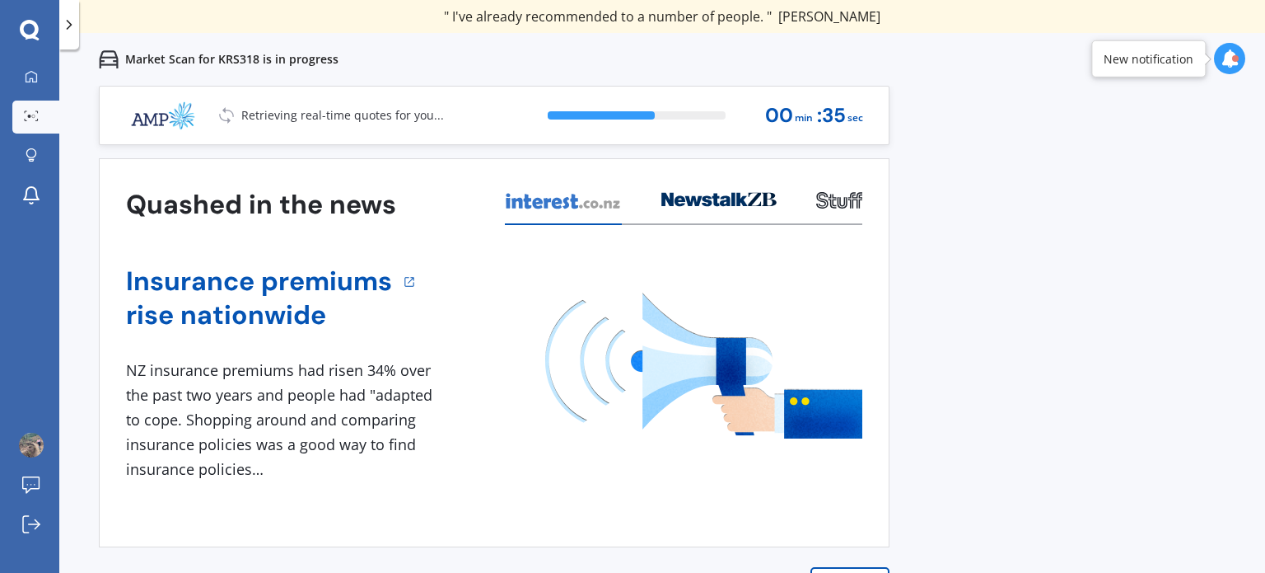
click at [1233, 62] on icon at bounding box center [1230, 58] width 18 height 18
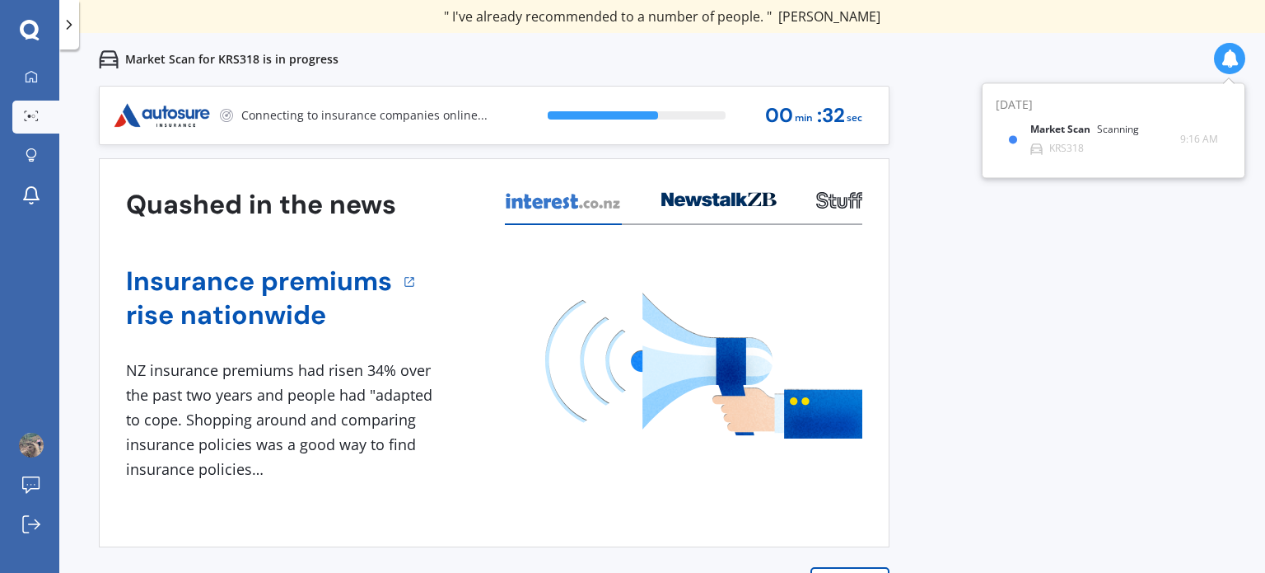
click at [1166, 250] on div "Previous 80,000+ Kiwis have signed up to shop and save on insurance with us " H…" at bounding box center [662, 372] width 1206 height 573
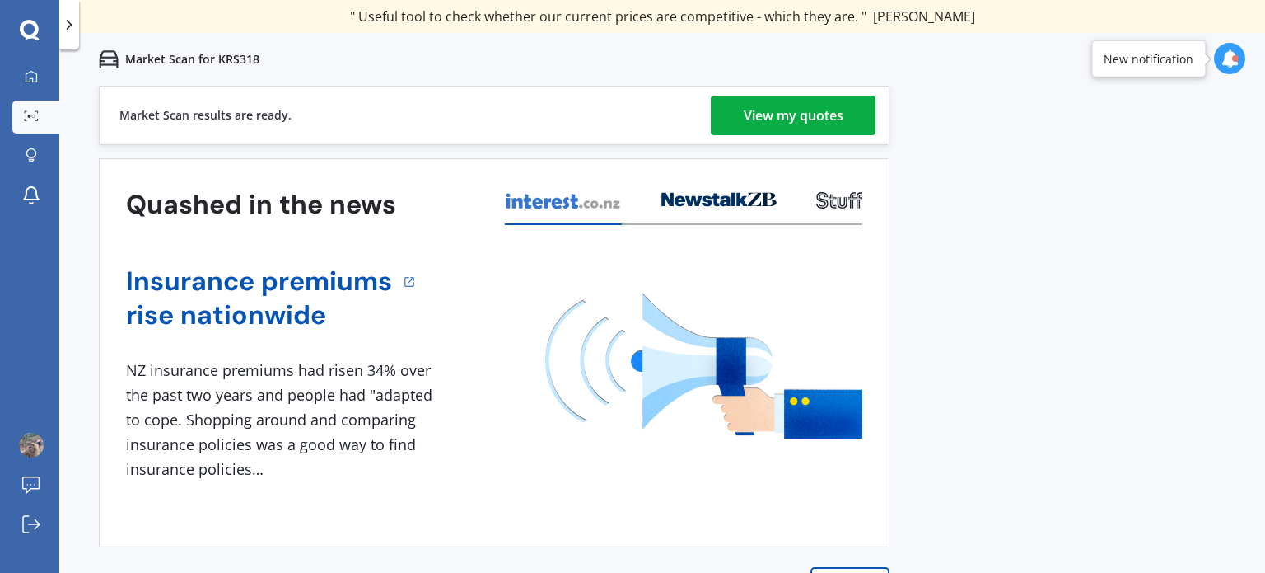
click at [842, 108] on div "View my quotes" at bounding box center [794, 116] width 100 height 40
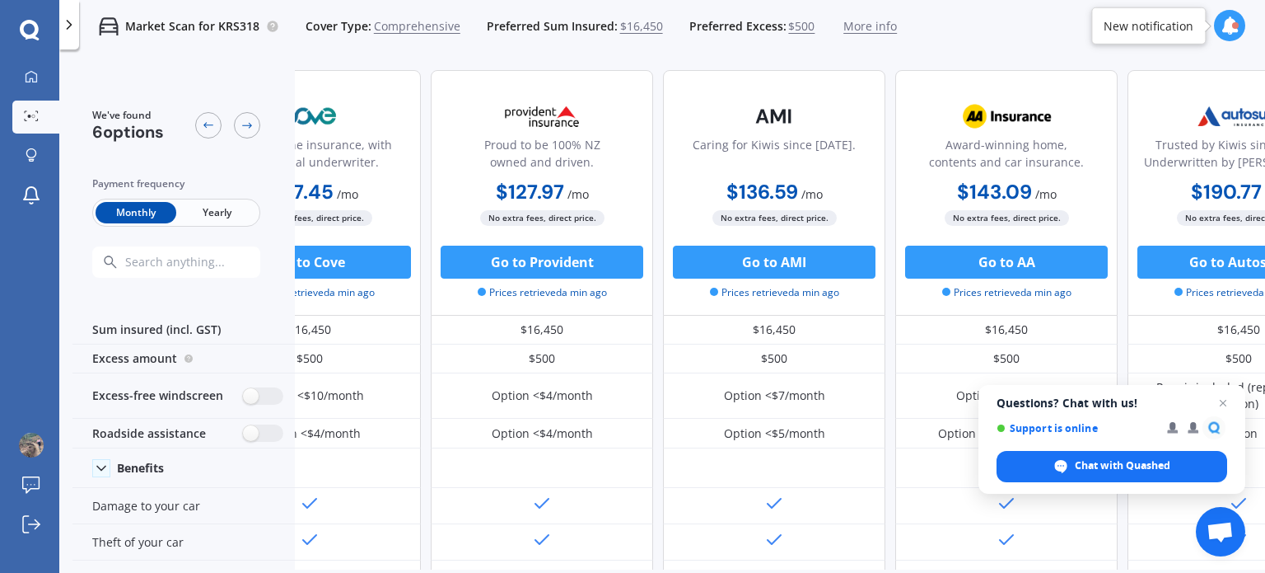
scroll to position [0, 330]
click at [218, 214] on span "Yearly" at bounding box center [216, 212] width 81 height 21
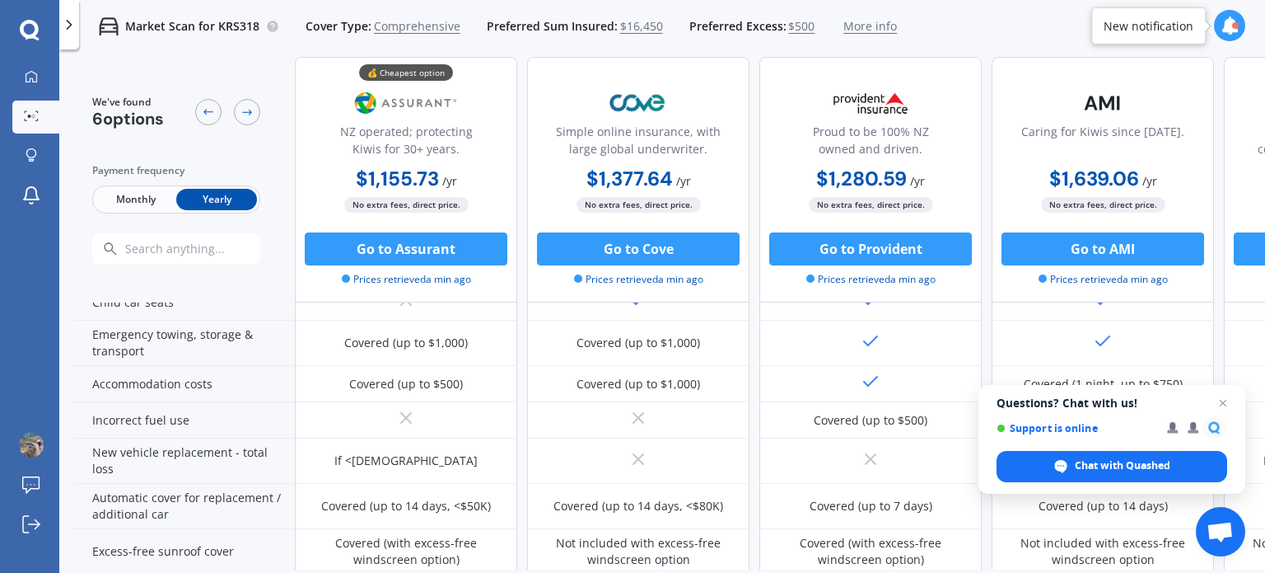
scroll to position [428, 0]
click at [1223, 401] on span "Close chat" at bounding box center [1224, 403] width 21 height 21
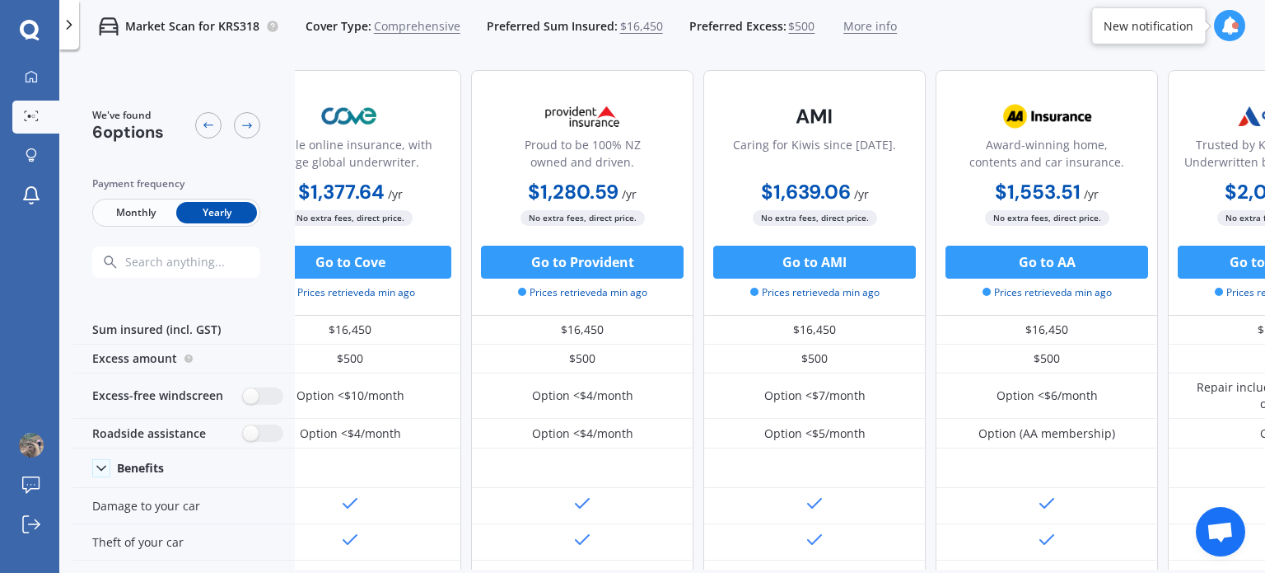
scroll to position [0, 289]
